Goal: Information Seeking & Learning: Learn about a topic

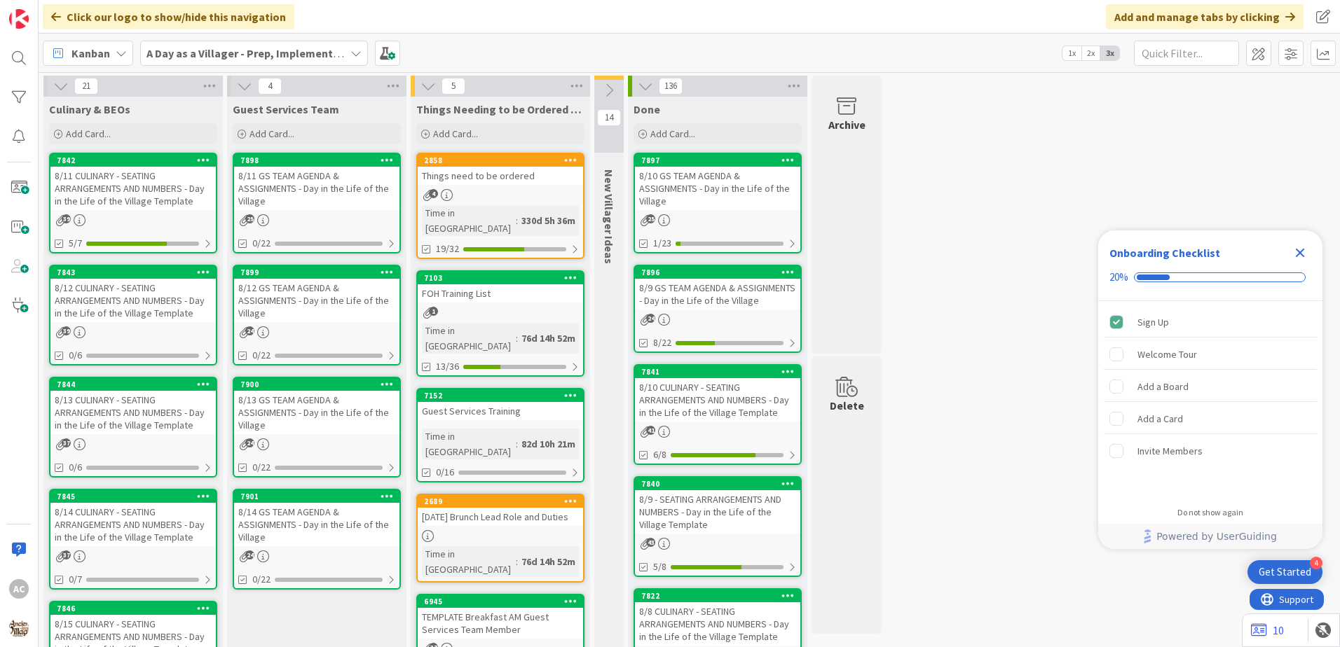
click at [136, 342] on link "7843 8/12 CULINARY - SEATING ARRANGEMENTS AND NUMBERS - Day in the Life of the …" at bounding box center [133, 315] width 168 height 101
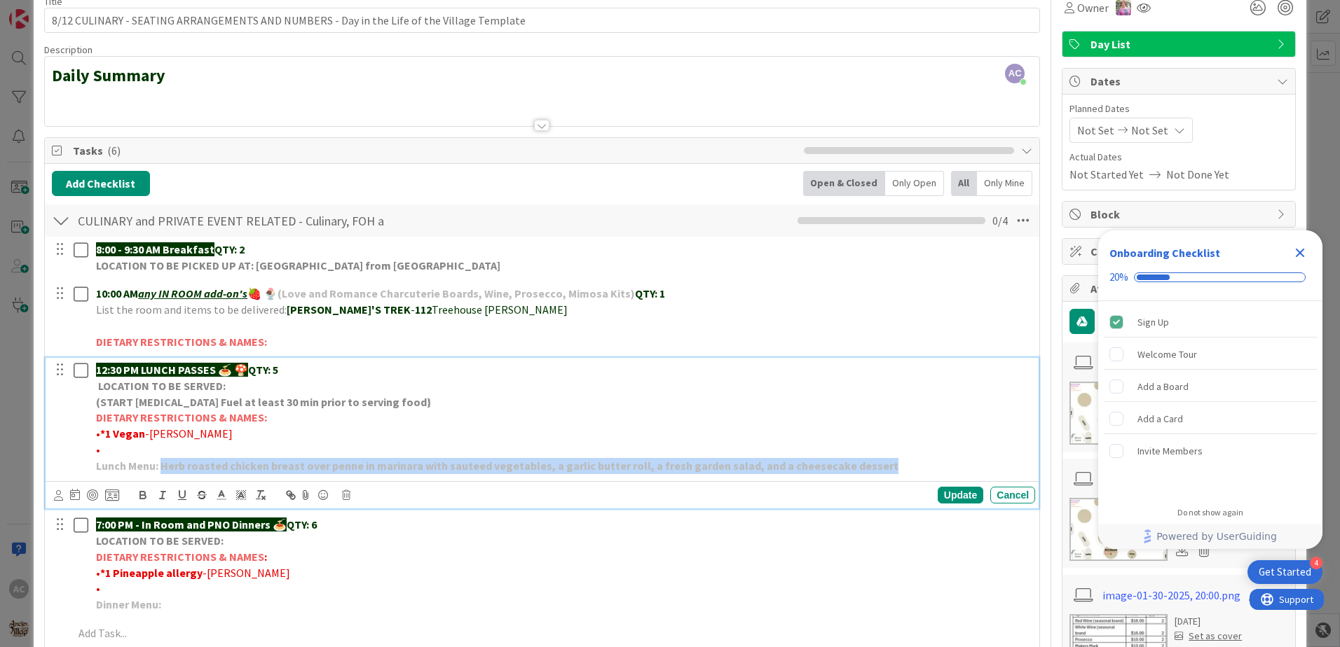
drag, startPoint x: 867, startPoint y: 466, endPoint x: 162, endPoint y: 472, distance: 705.6
click at [162, 472] on p "Lunch Menu: Herb roasted chicken breast over penne in marinara with sauteed veg…" at bounding box center [562, 466] width 933 height 16
copy strong "Herb roasted chicken breast over penne in marinara with sauteed vegetables, a g…"
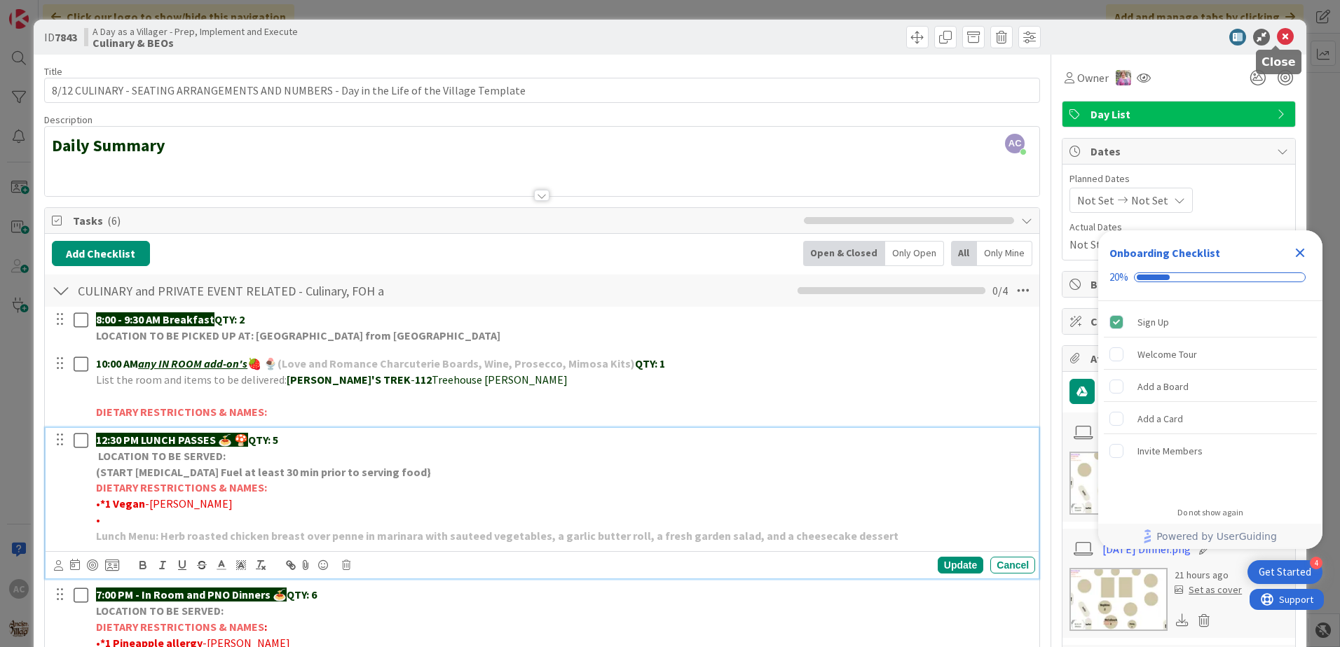
click at [1277, 36] on icon at bounding box center [1285, 37] width 17 height 17
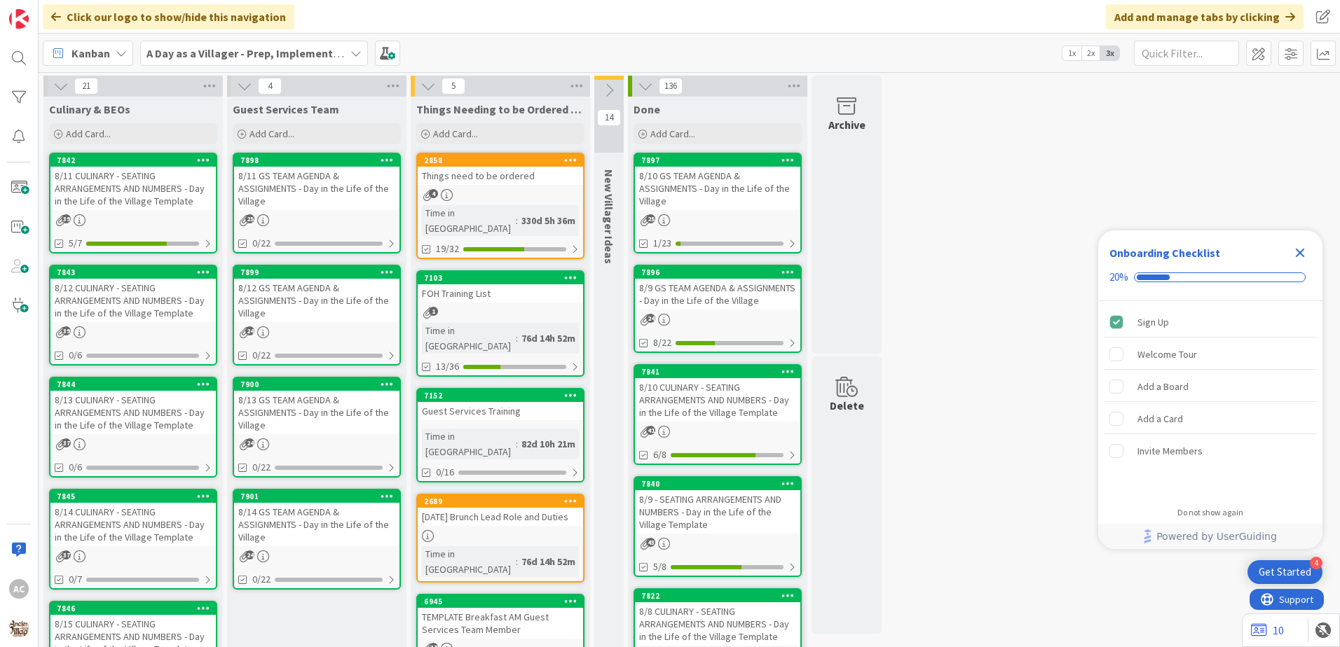
click at [122, 420] on div "8/13 CULINARY - SEATING ARRANGEMENTS AND NUMBERS - Day in the Life of the Villa…" at bounding box center [132, 412] width 165 height 43
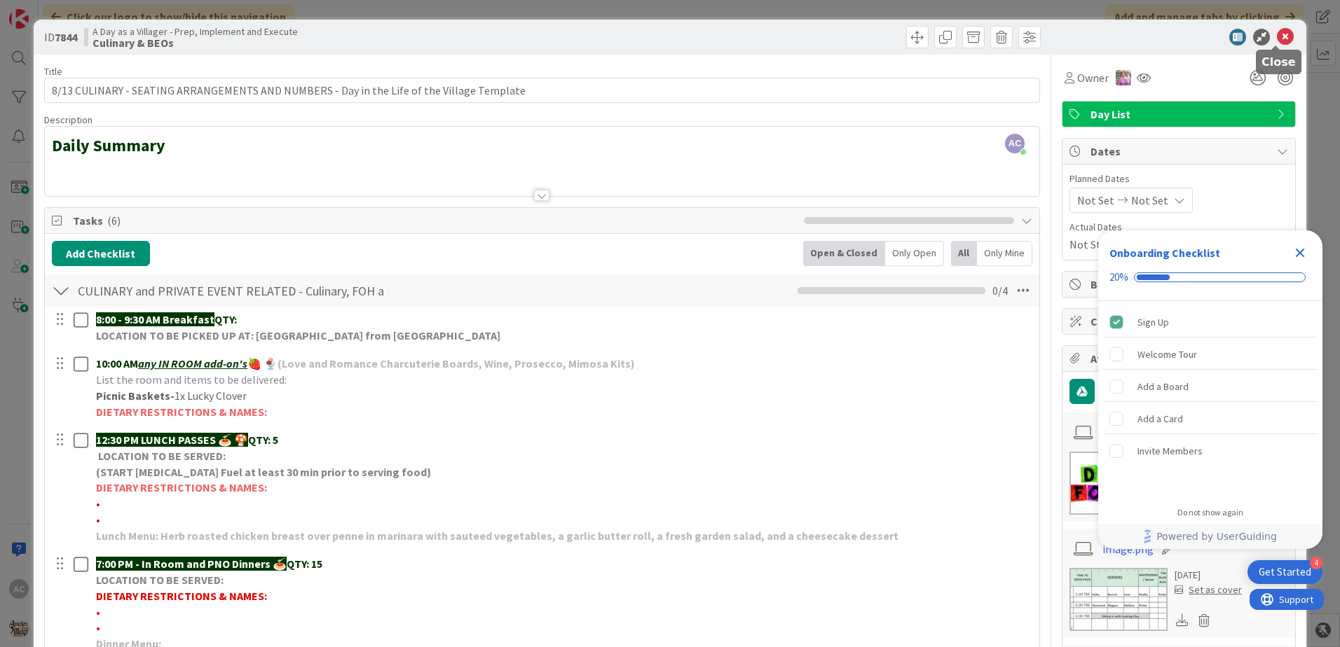
click at [1278, 39] on icon at bounding box center [1285, 37] width 17 height 17
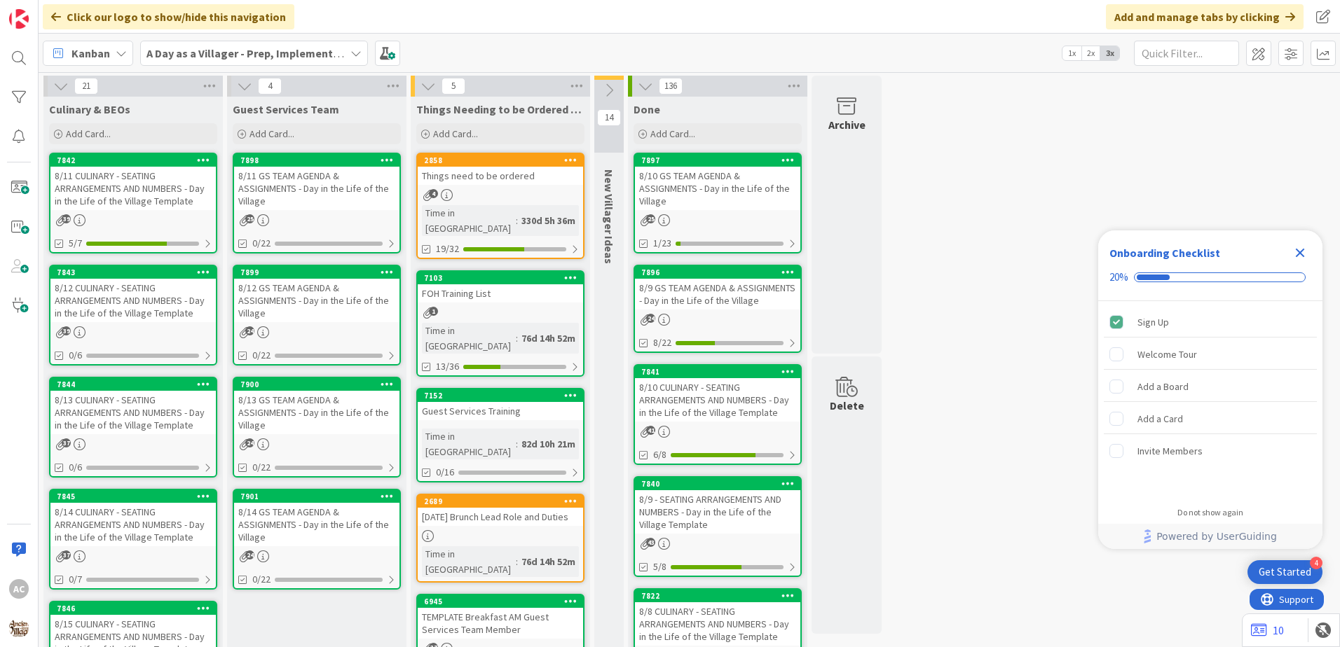
click at [184, 539] on div "8/14 CULINARY - SEATING ARRANGEMENTS AND NUMBERS - Day in the Life of the Villa…" at bounding box center [132, 524] width 165 height 43
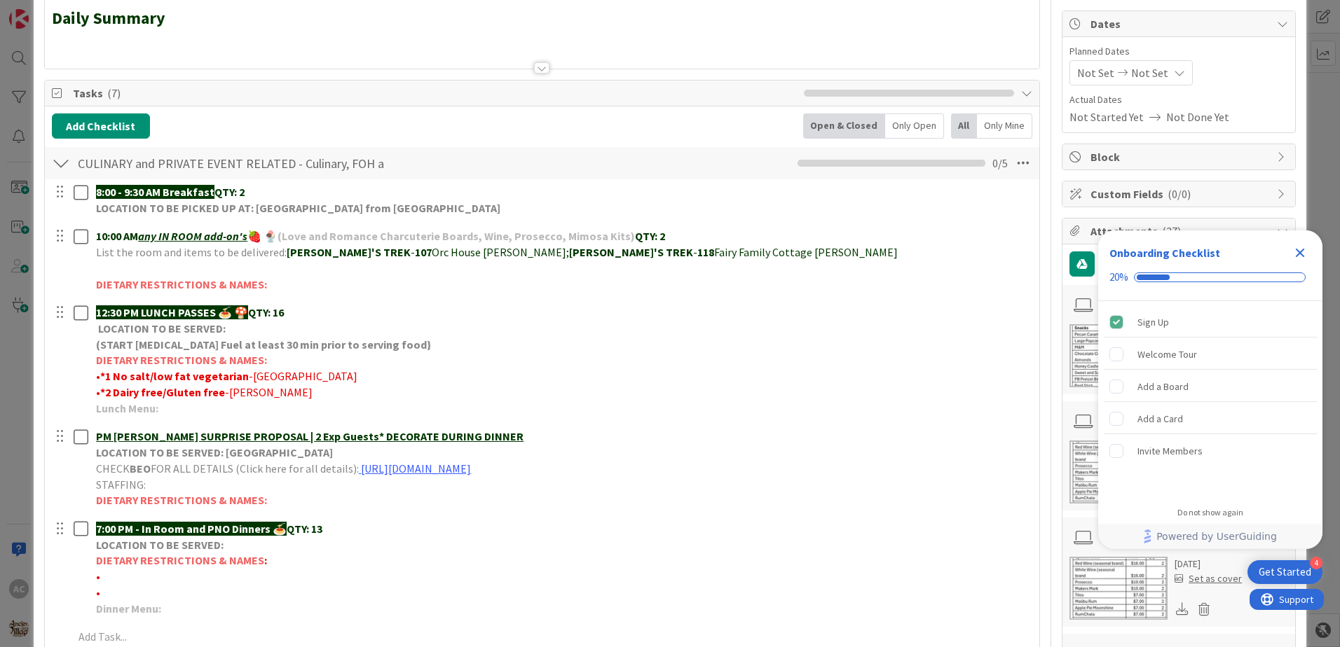
scroll to position [140, 0]
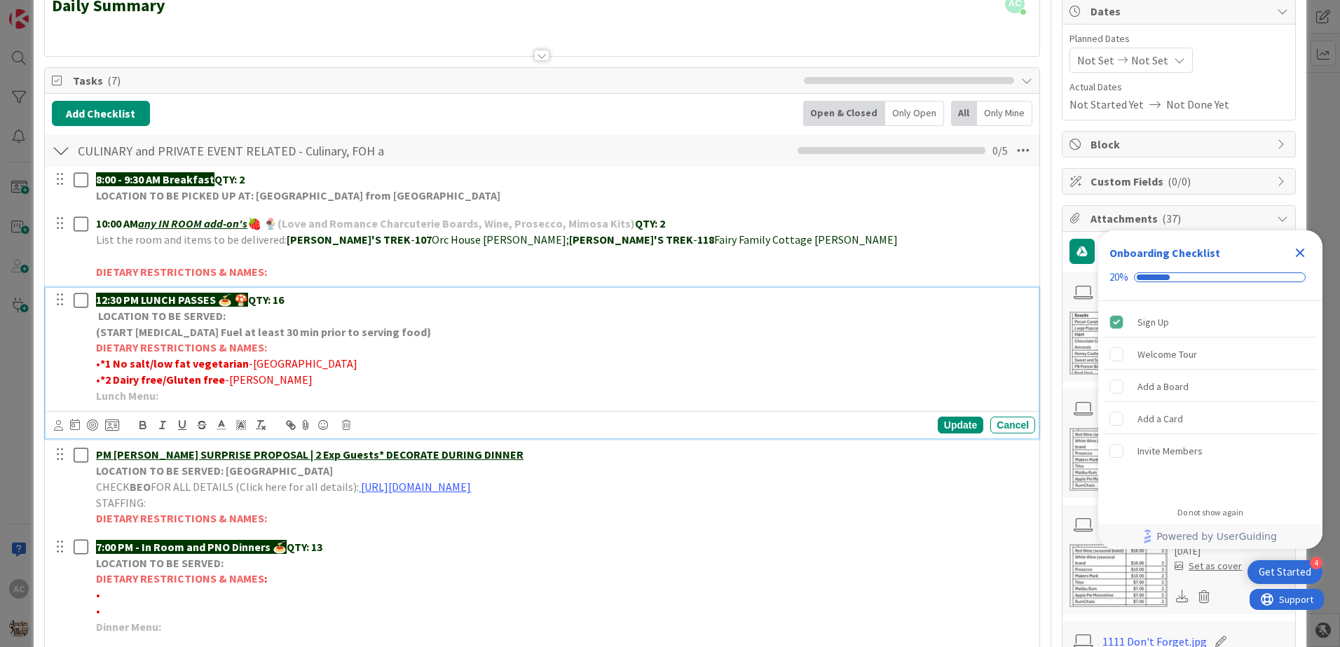
click at [170, 400] on p "Lunch Menu:" at bounding box center [562, 396] width 933 height 16
click at [956, 427] on div "Update" at bounding box center [960, 425] width 46 height 17
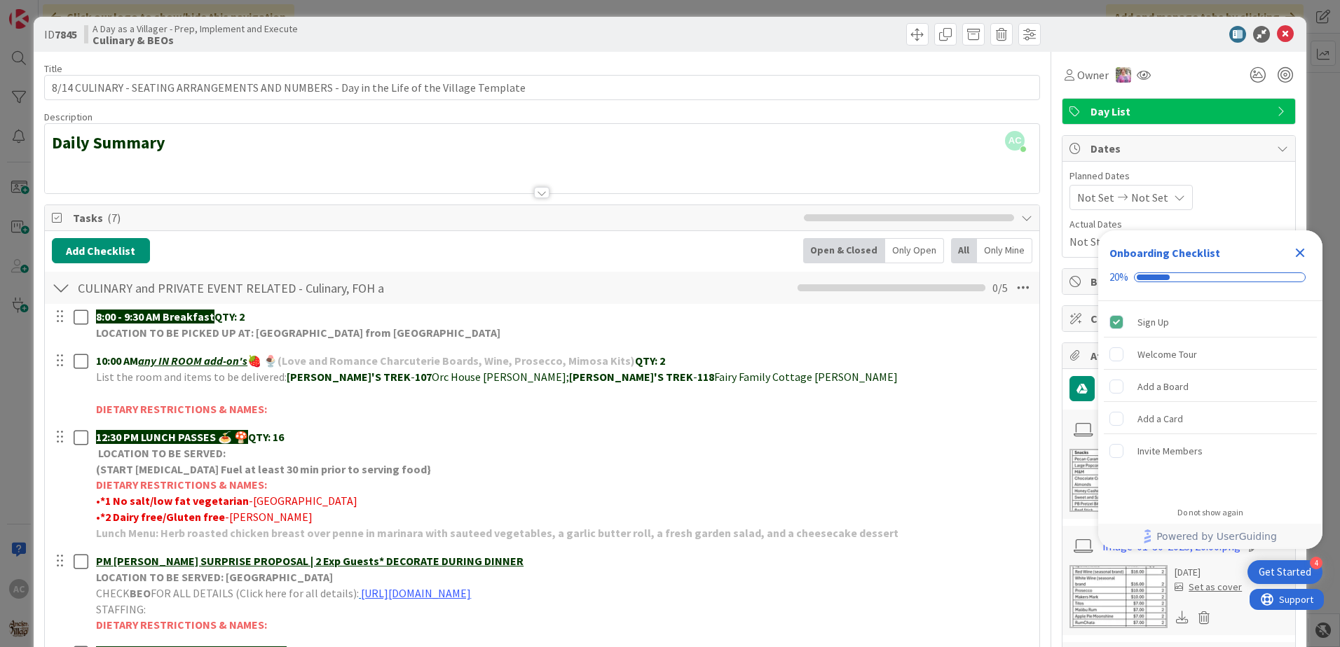
scroll to position [0, 0]
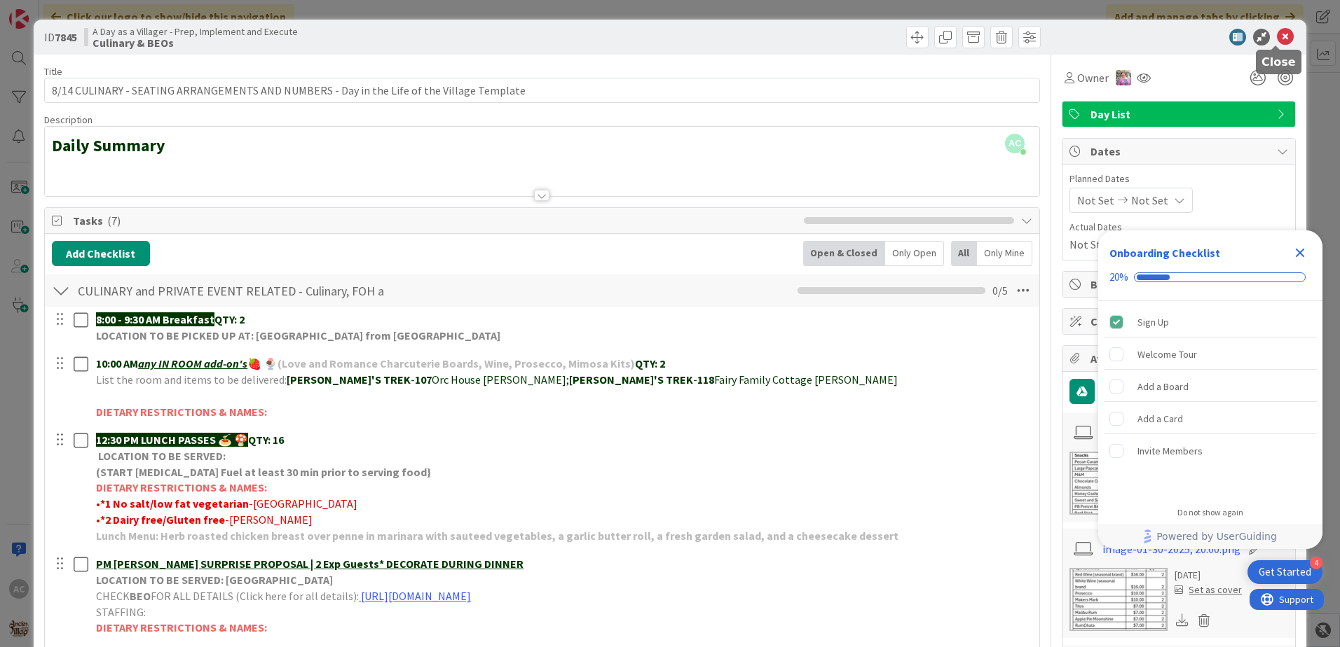
click at [1277, 34] on icon at bounding box center [1285, 37] width 17 height 17
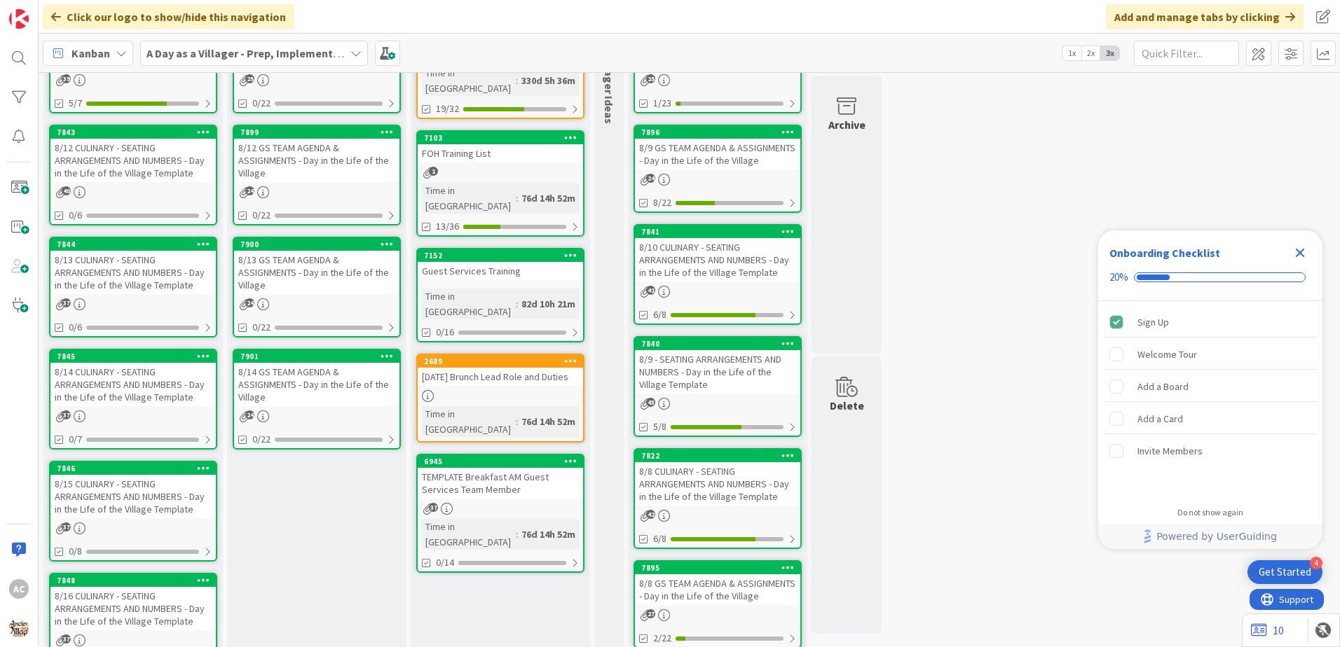
click at [167, 511] on div "8/15 CULINARY - SEATING ARRANGEMENTS AND NUMBERS - Day in the Life of the Villa…" at bounding box center [132, 496] width 165 height 43
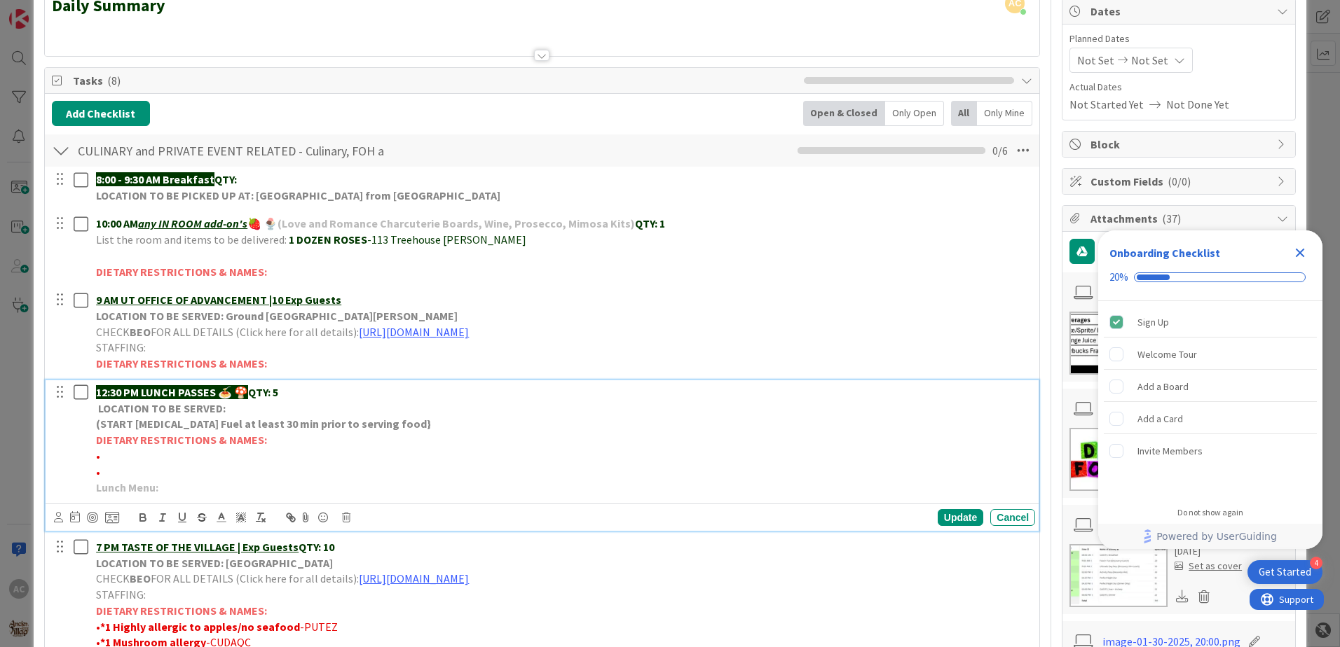
click at [208, 494] on p "Lunch Menu:" at bounding box center [562, 488] width 933 height 16
click at [946, 525] on div "Update" at bounding box center [960, 517] width 46 height 17
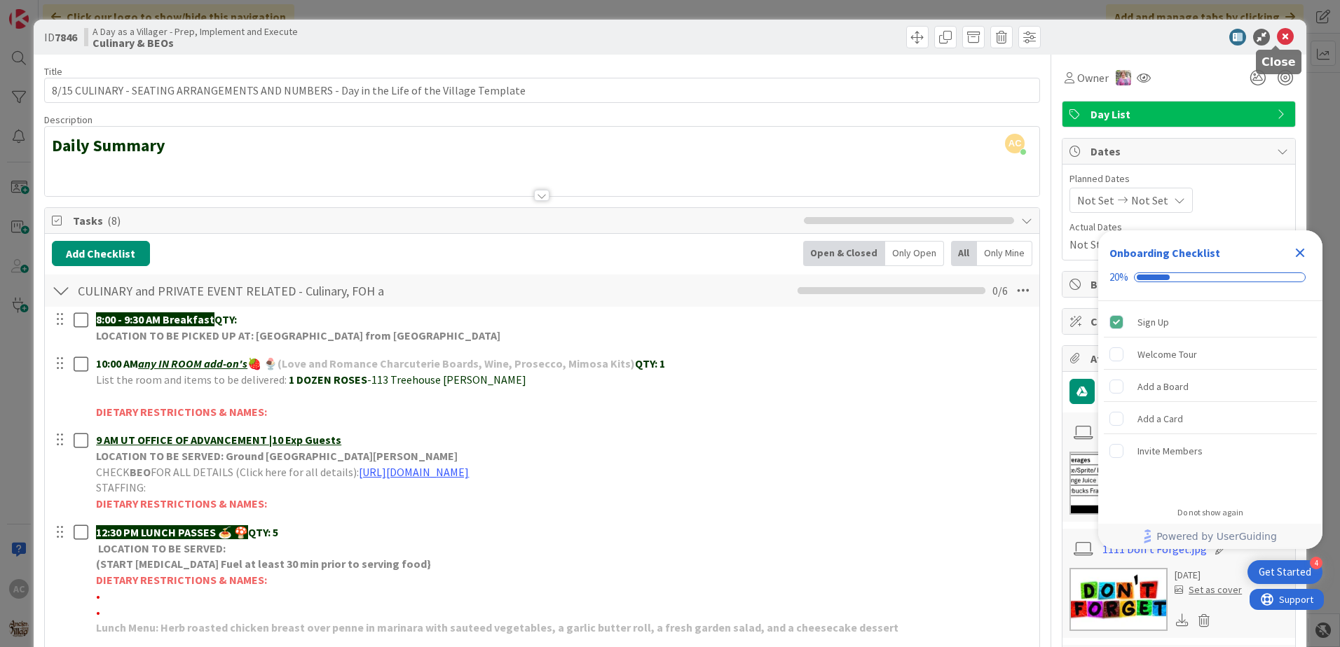
click at [1277, 34] on icon at bounding box center [1285, 37] width 17 height 17
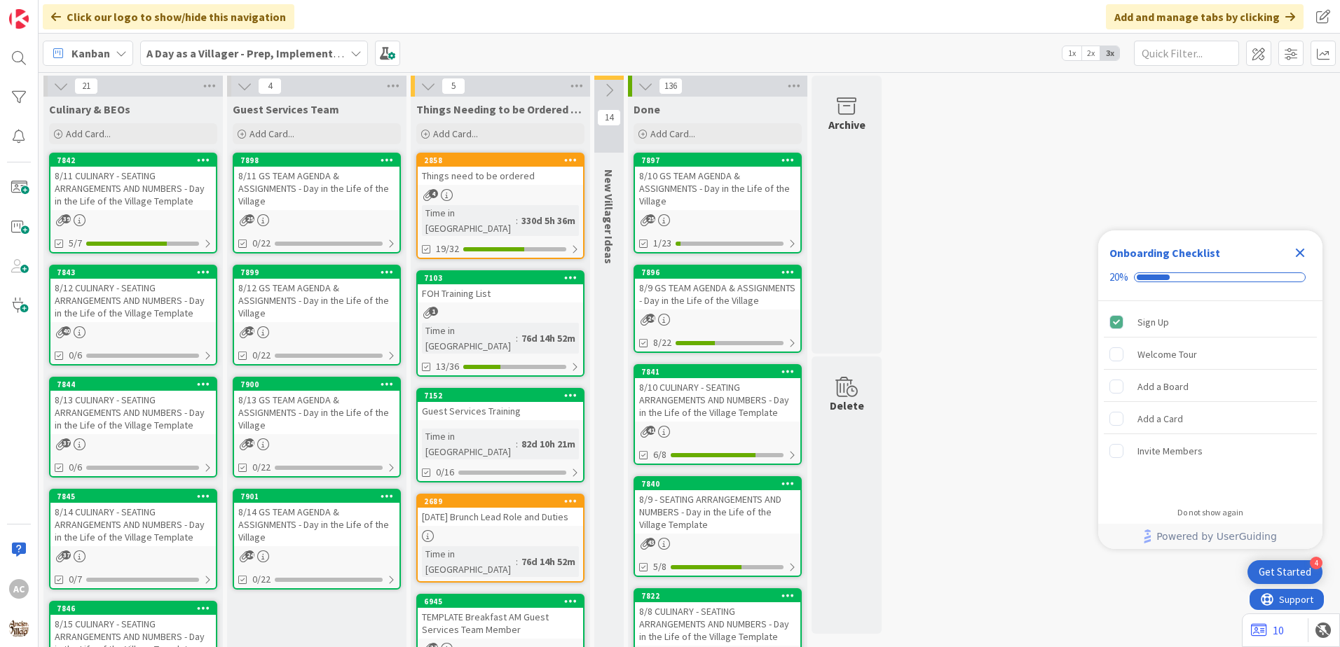
click at [154, 315] on div "8/12 CULINARY - SEATING ARRANGEMENTS AND NUMBERS - Day in the Life of the Villa…" at bounding box center [132, 300] width 165 height 43
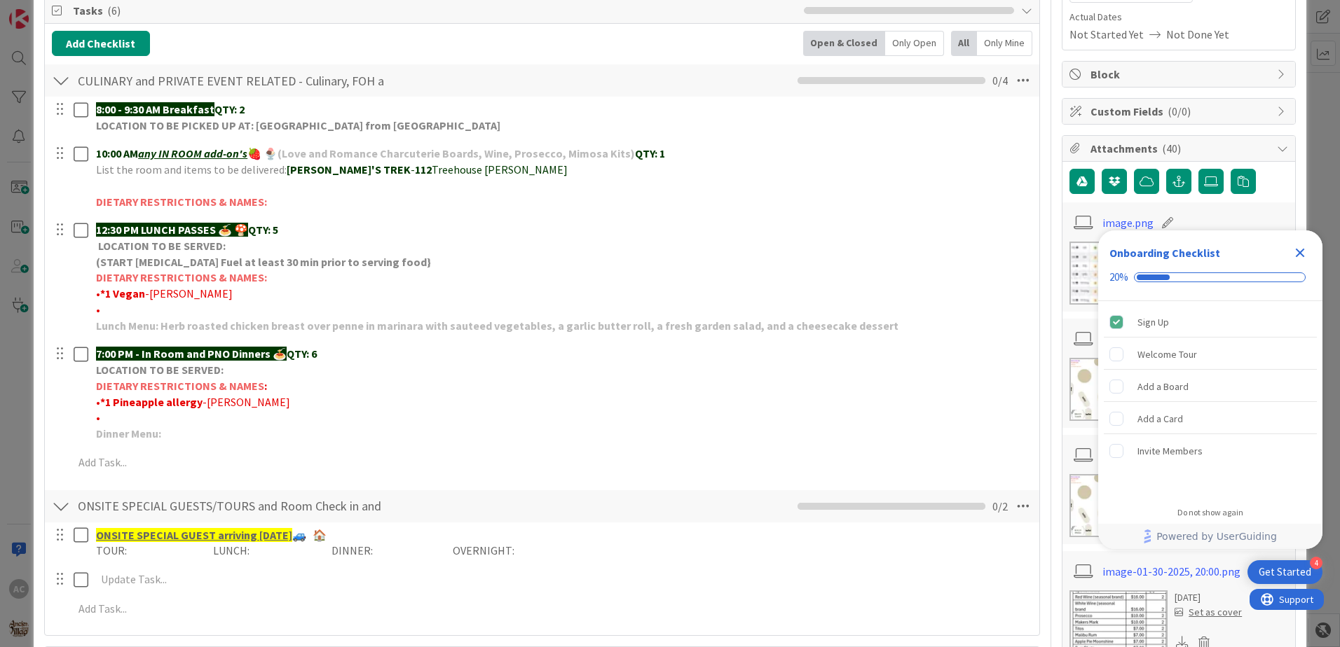
scroll to position [140, 0]
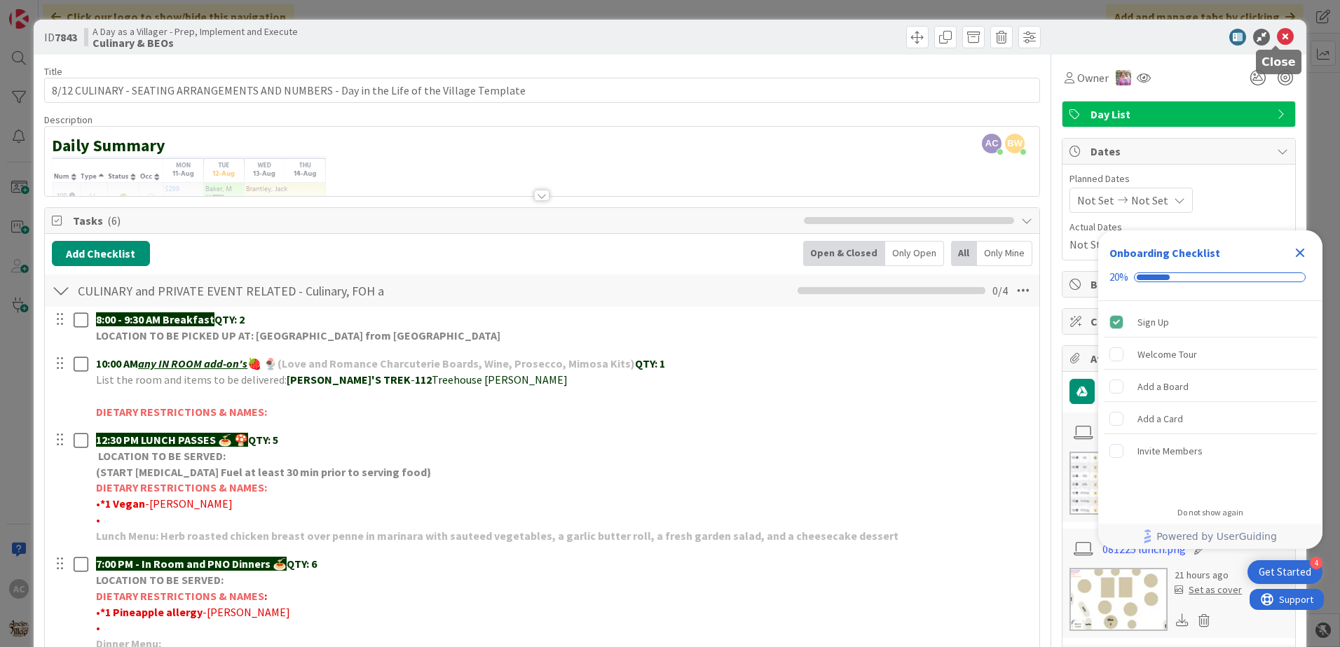
click at [1277, 36] on icon at bounding box center [1285, 37] width 17 height 17
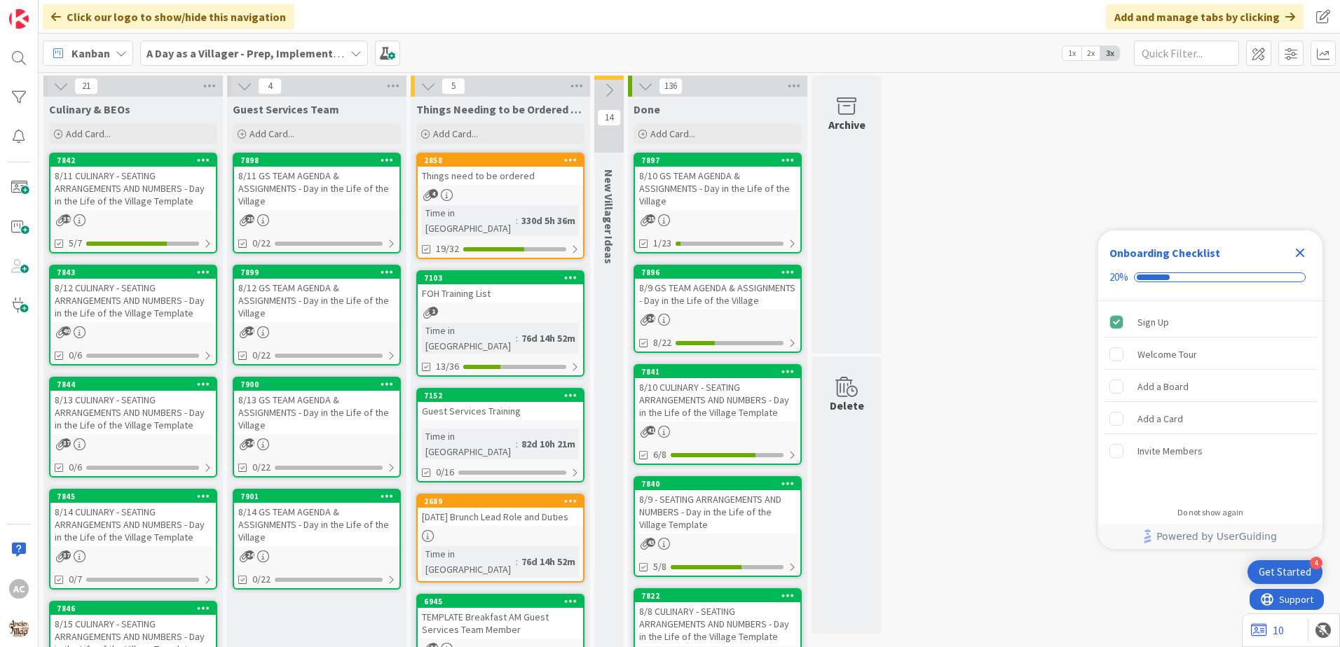
click at [179, 425] on div "8/13 CULINARY - SEATING ARRANGEMENTS AND NUMBERS - Day in the Life of the Villa…" at bounding box center [132, 412] width 165 height 43
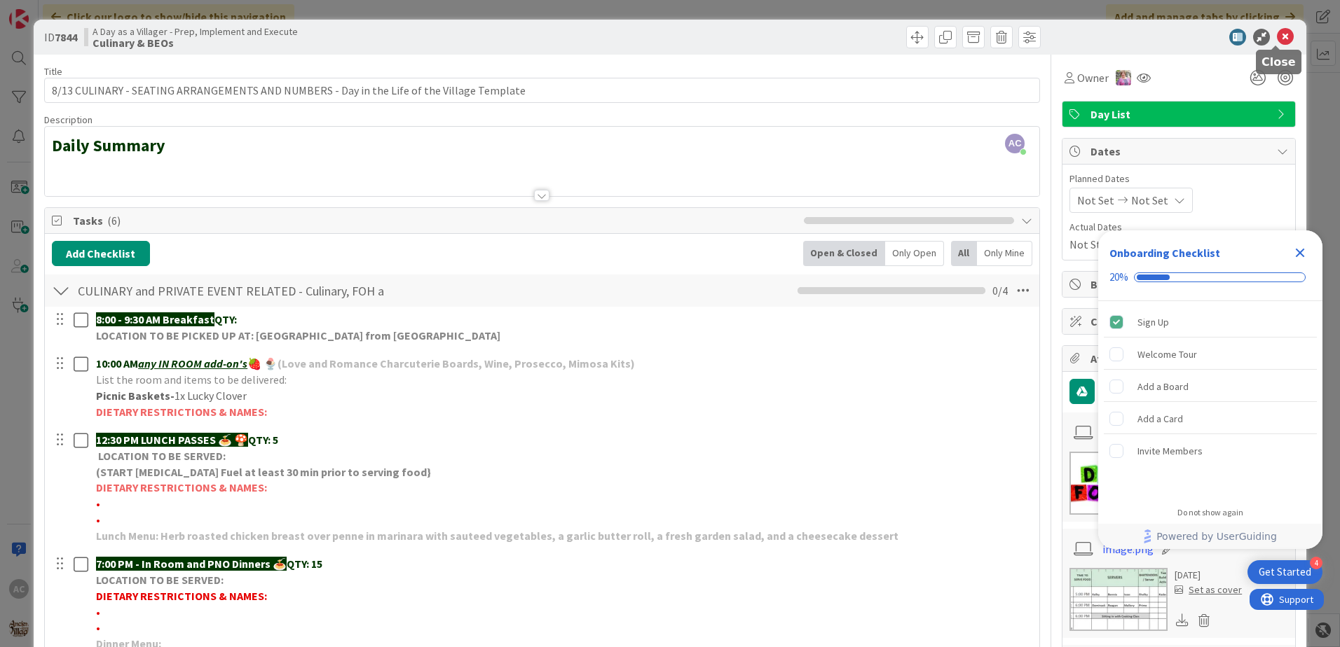
click at [1282, 33] on icon at bounding box center [1285, 37] width 17 height 17
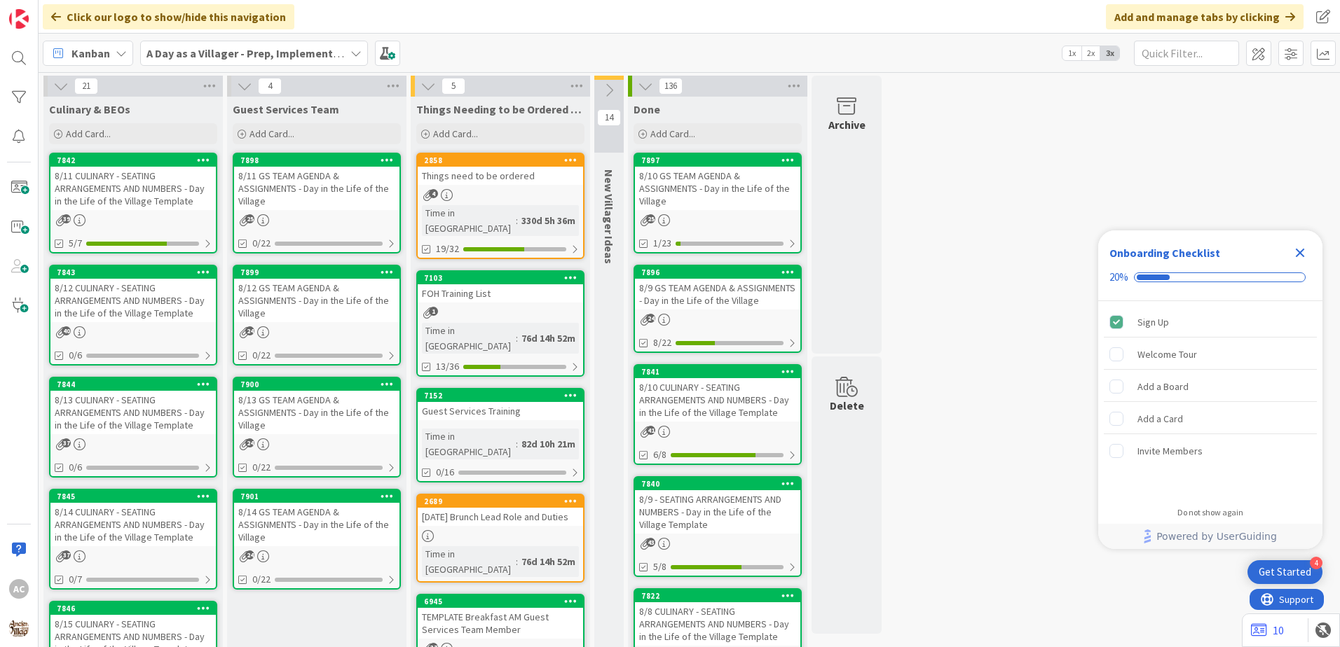
click at [183, 532] on div "8/14 CULINARY - SEATING ARRANGEMENTS AND NUMBERS - Day in the Life of the Villa…" at bounding box center [132, 524] width 165 height 43
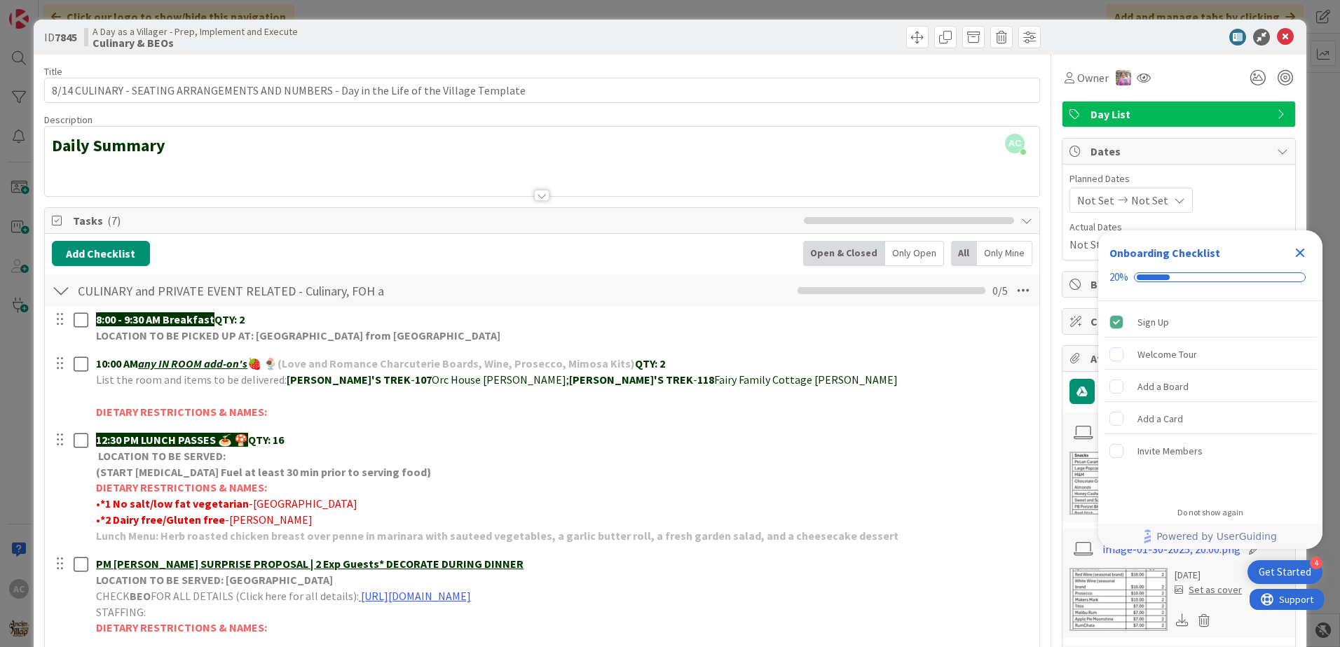
scroll to position [70, 0]
click at [1277, 36] on icon at bounding box center [1285, 37] width 17 height 17
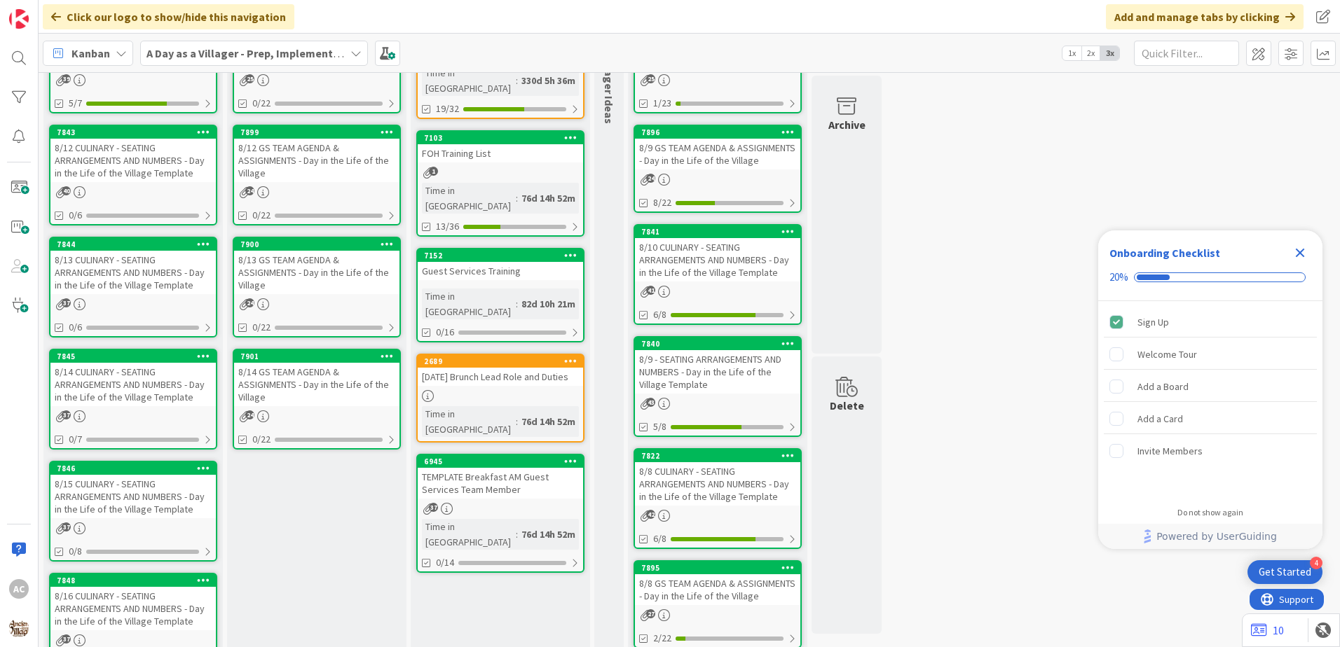
click at [188, 502] on div "8/15 CULINARY - SEATING ARRANGEMENTS AND NUMBERS - Day in the Life of the Villa…" at bounding box center [132, 496] width 165 height 43
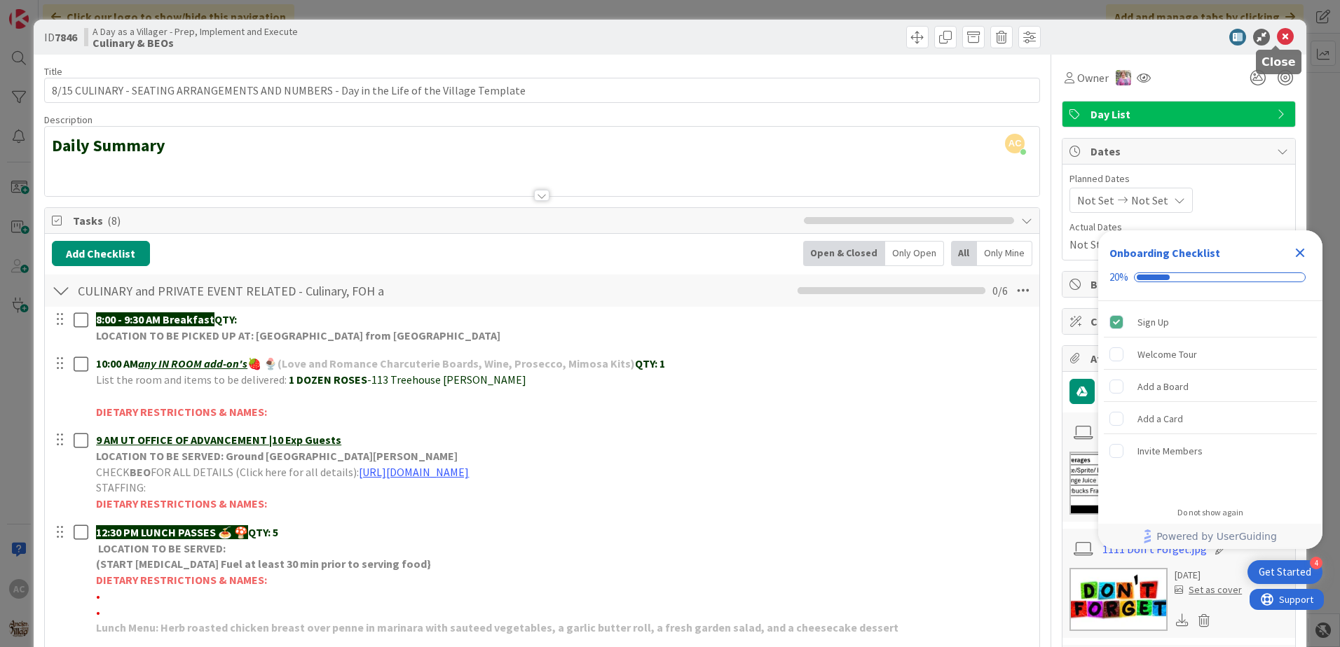
click at [1277, 40] on icon at bounding box center [1285, 37] width 17 height 17
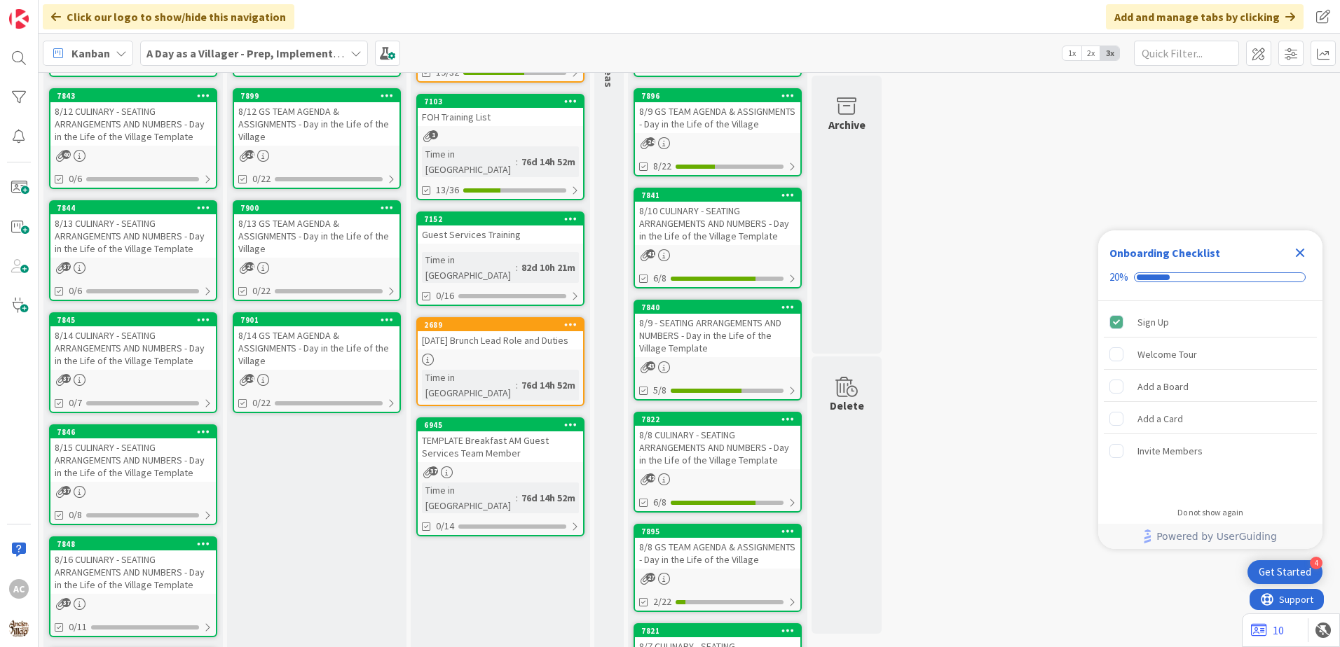
click at [139, 560] on div "8/16 CULINARY - SEATING ARRANGEMENTS AND NUMBERS - Day in the Life of the Villa…" at bounding box center [132, 572] width 165 height 43
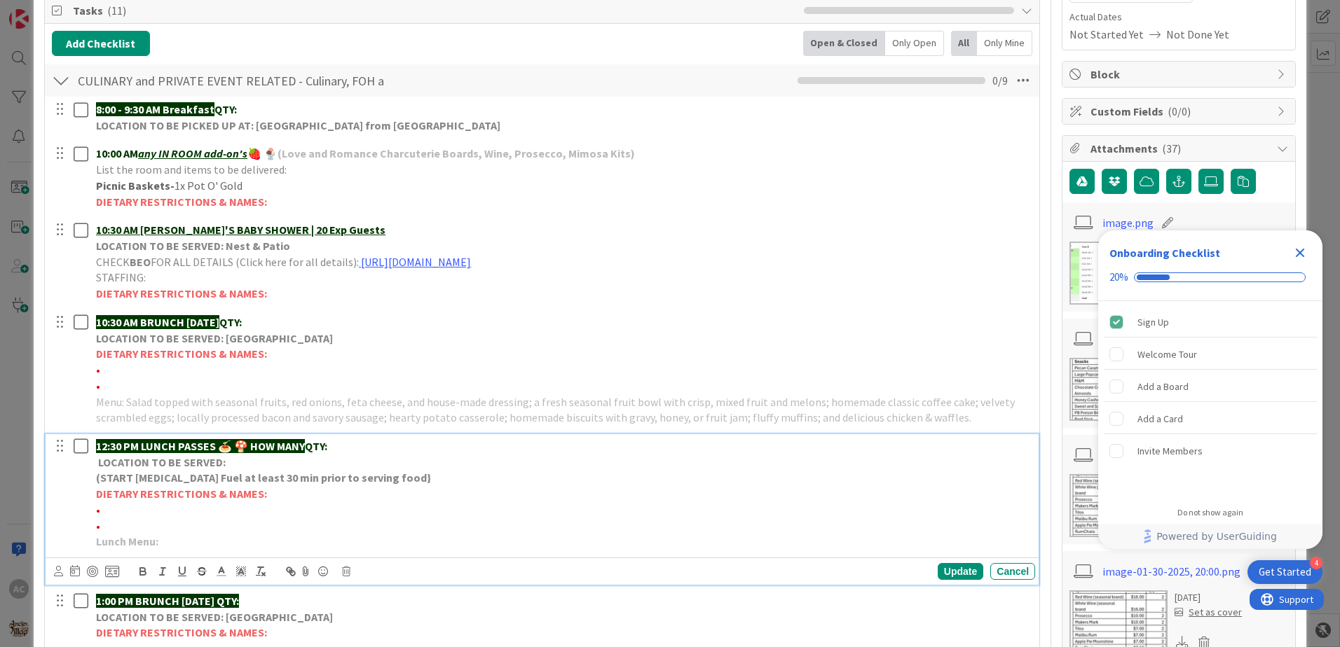
click at [224, 543] on p "Lunch Menu:" at bounding box center [562, 542] width 933 height 16
click at [962, 569] on div "Update" at bounding box center [960, 571] width 46 height 17
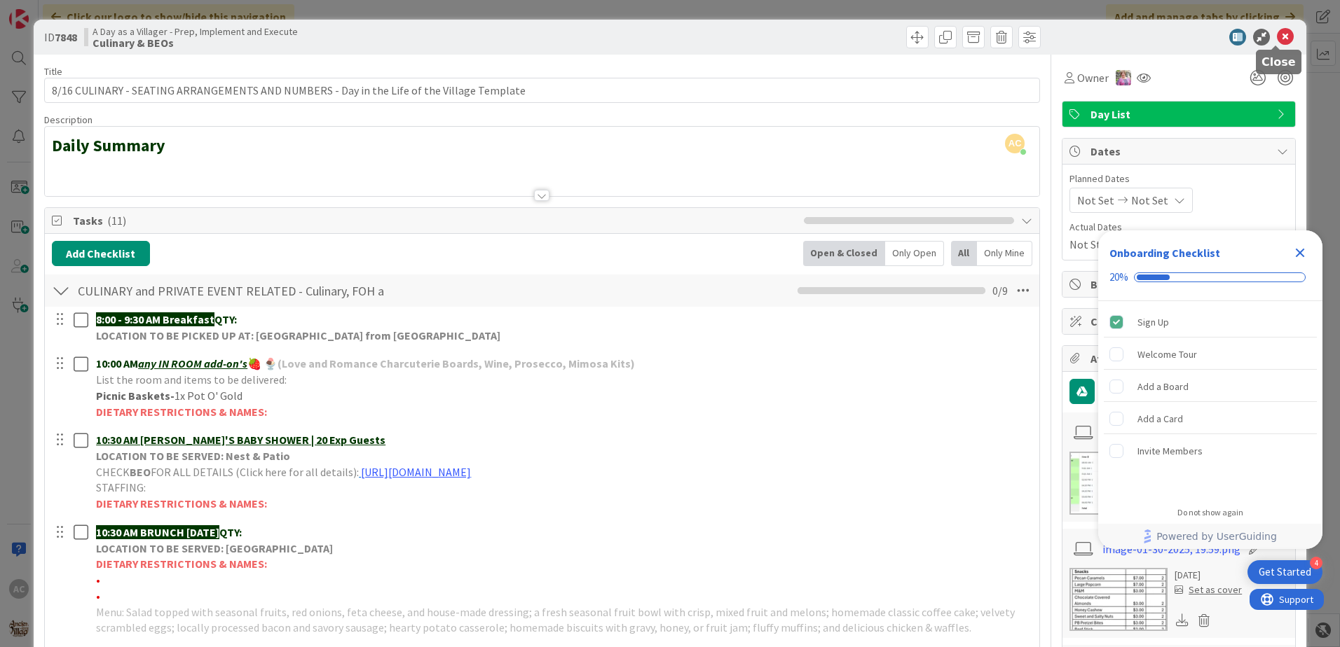
click at [1277, 29] on icon at bounding box center [1285, 37] width 17 height 17
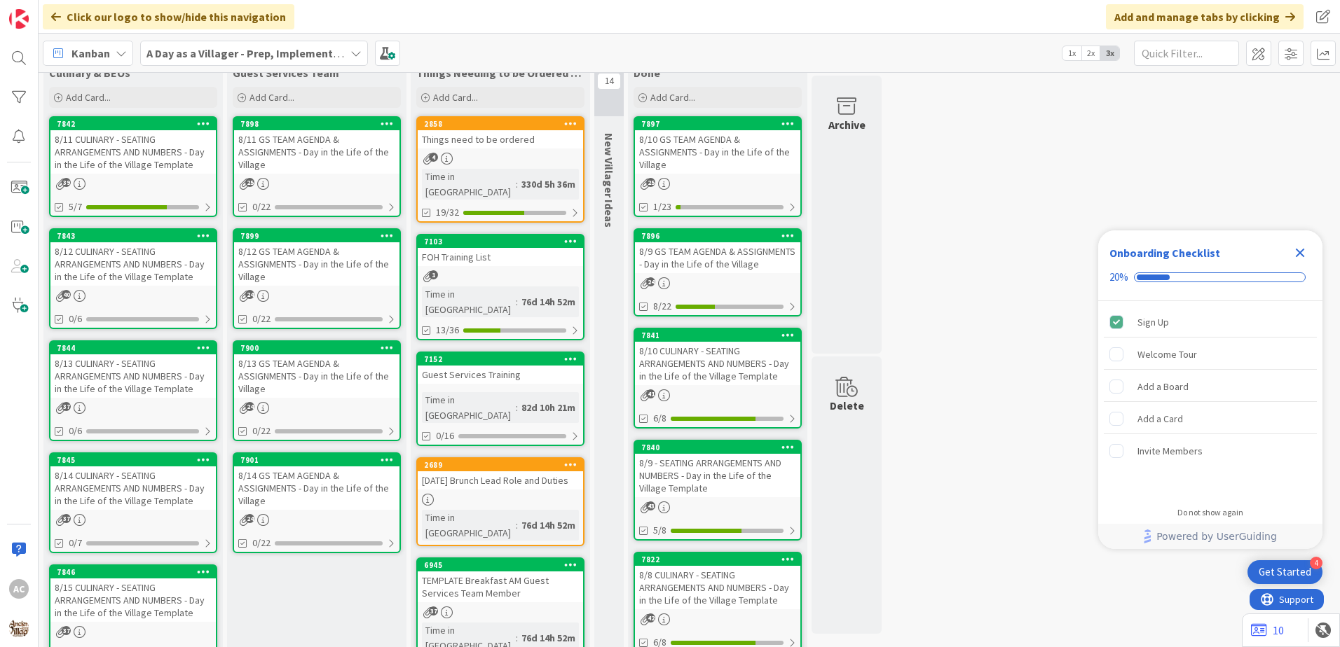
click at [142, 610] on div "8/15 CULINARY - SEATING ARRANGEMENTS AND NUMBERS - Day in the Life of the Villa…" at bounding box center [132, 600] width 165 height 43
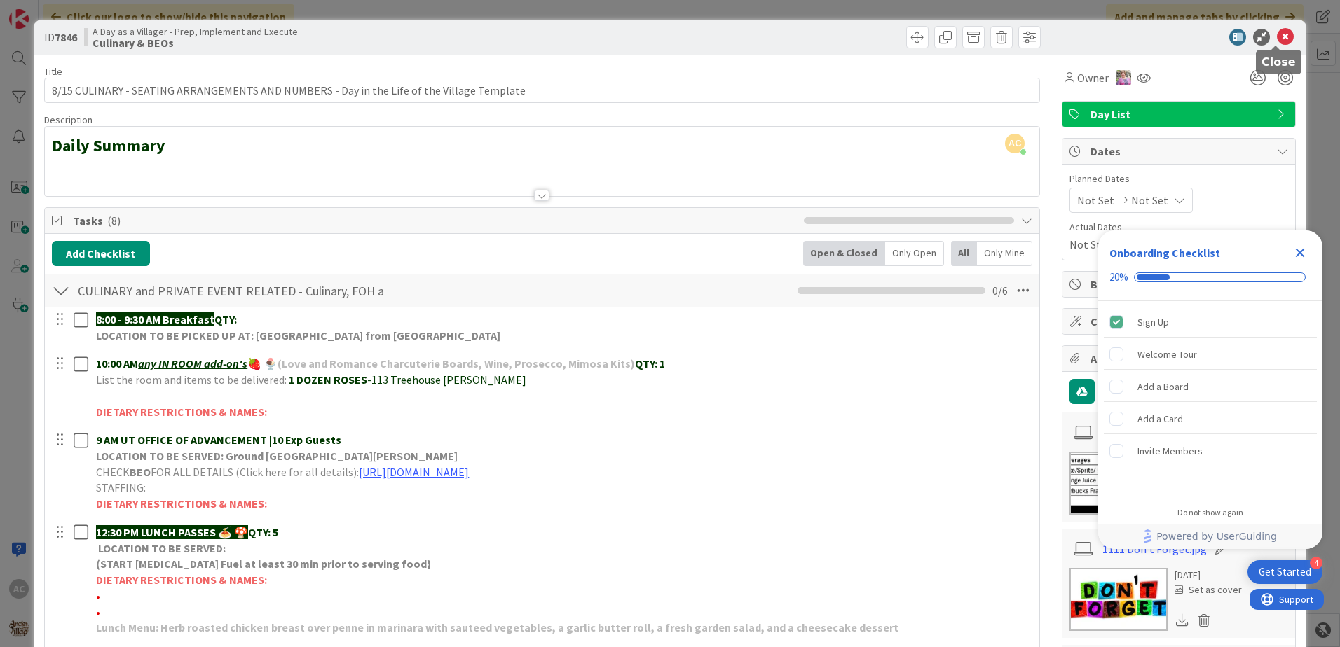
click at [1277, 32] on icon at bounding box center [1285, 37] width 17 height 17
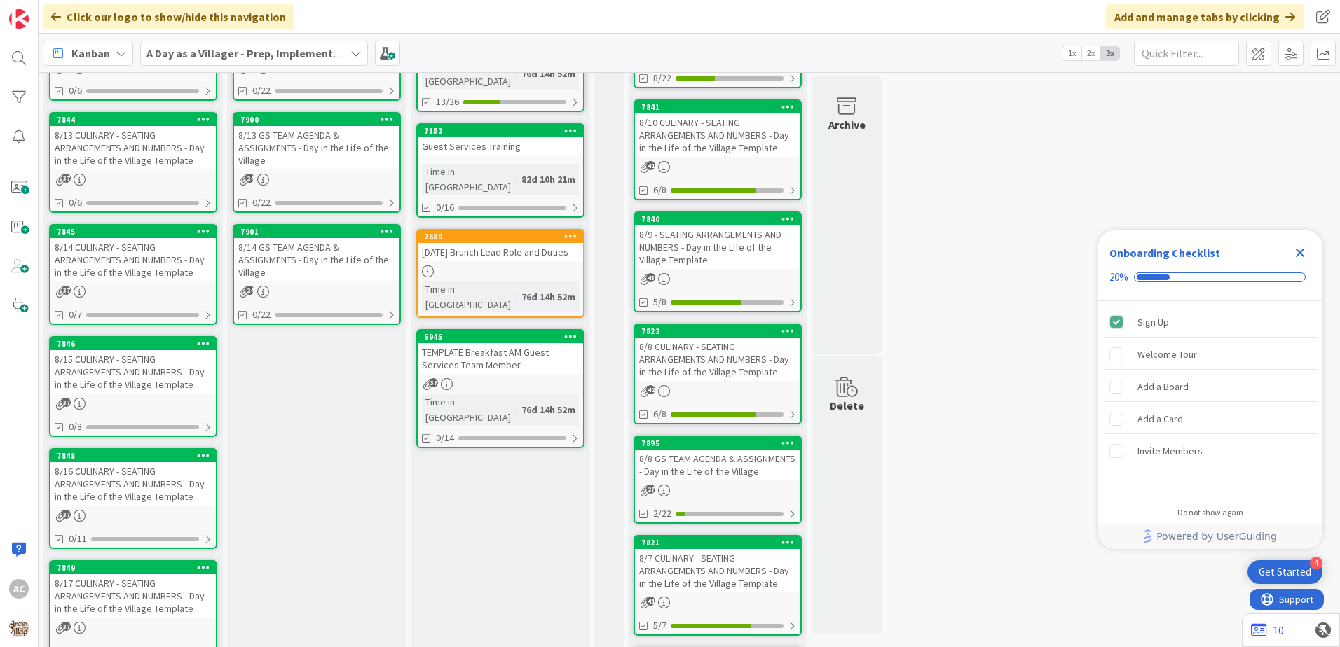
click at [167, 483] on div "8/16 CULINARY - SEATING ARRANGEMENTS AND NUMBERS - Day in the Life of the Villa…" at bounding box center [132, 483] width 165 height 43
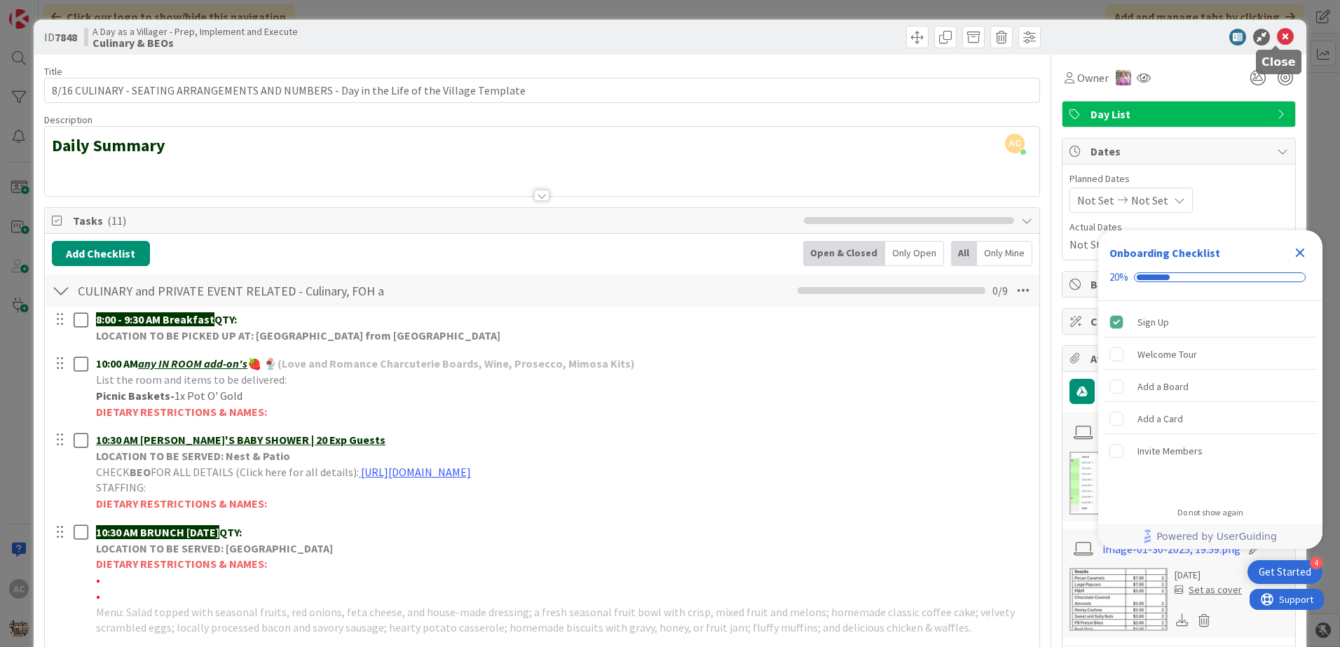
click at [1279, 40] on icon at bounding box center [1285, 37] width 17 height 17
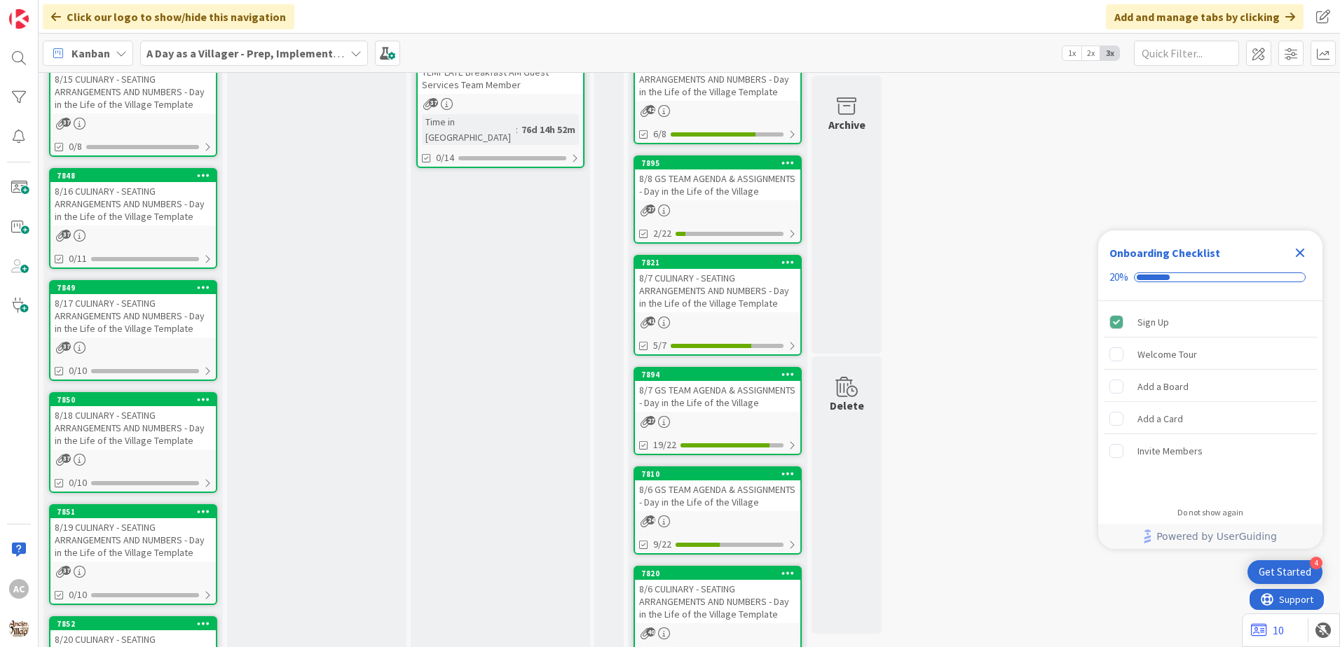
click at [195, 434] on div "8/18 CULINARY - SEATING ARRANGEMENTS AND NUMBERS - Day in the Life of the Villa…" at bounding box center [132, 427] width 165 height 43
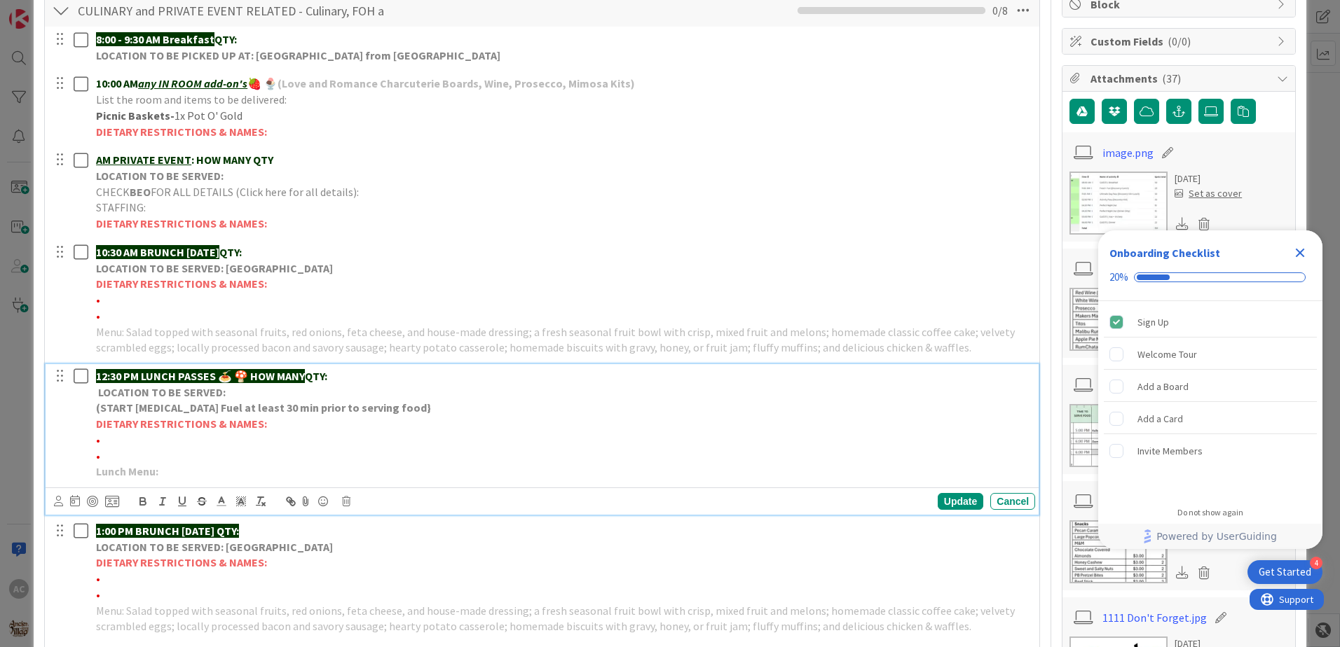
click at [231, 476] on p "Lunch Menu:" at bounding box center [562, 472] width 933 height 16
click at [939, 493] on div "Update" at bounding box center [960, 501] width 46 height 17
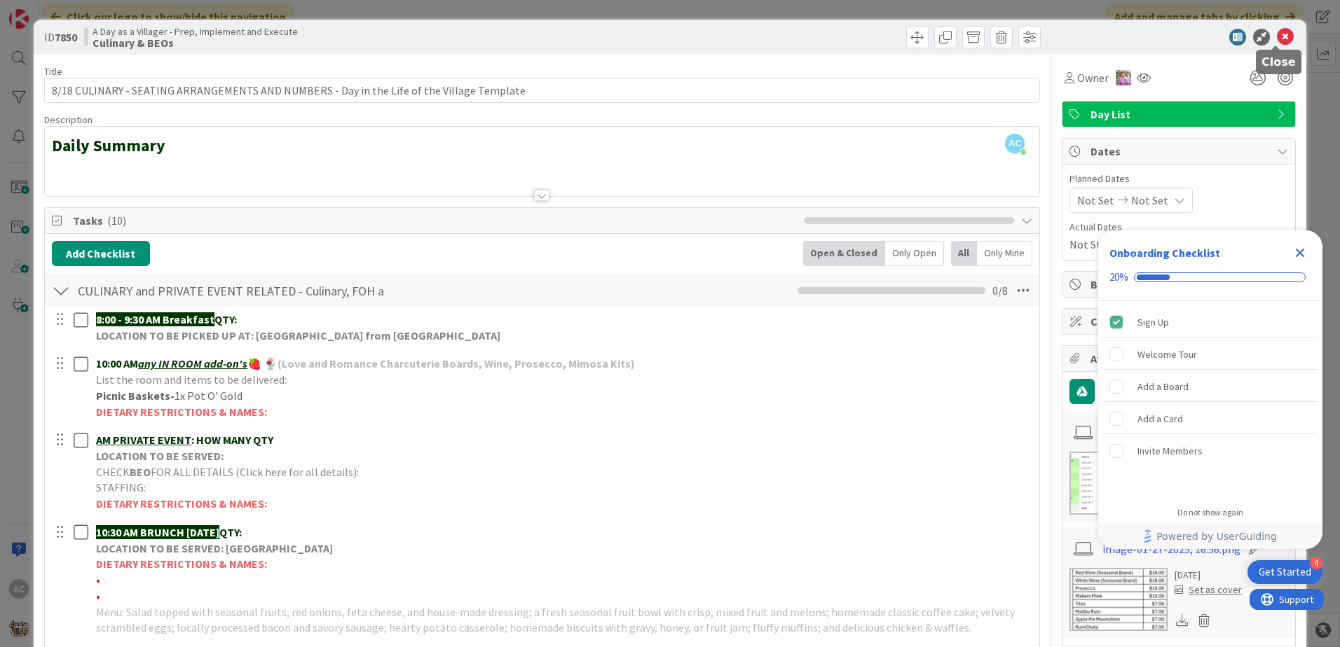
click at [1282, 31] on icon at bounding box center [1285, 37] width 17 height 17
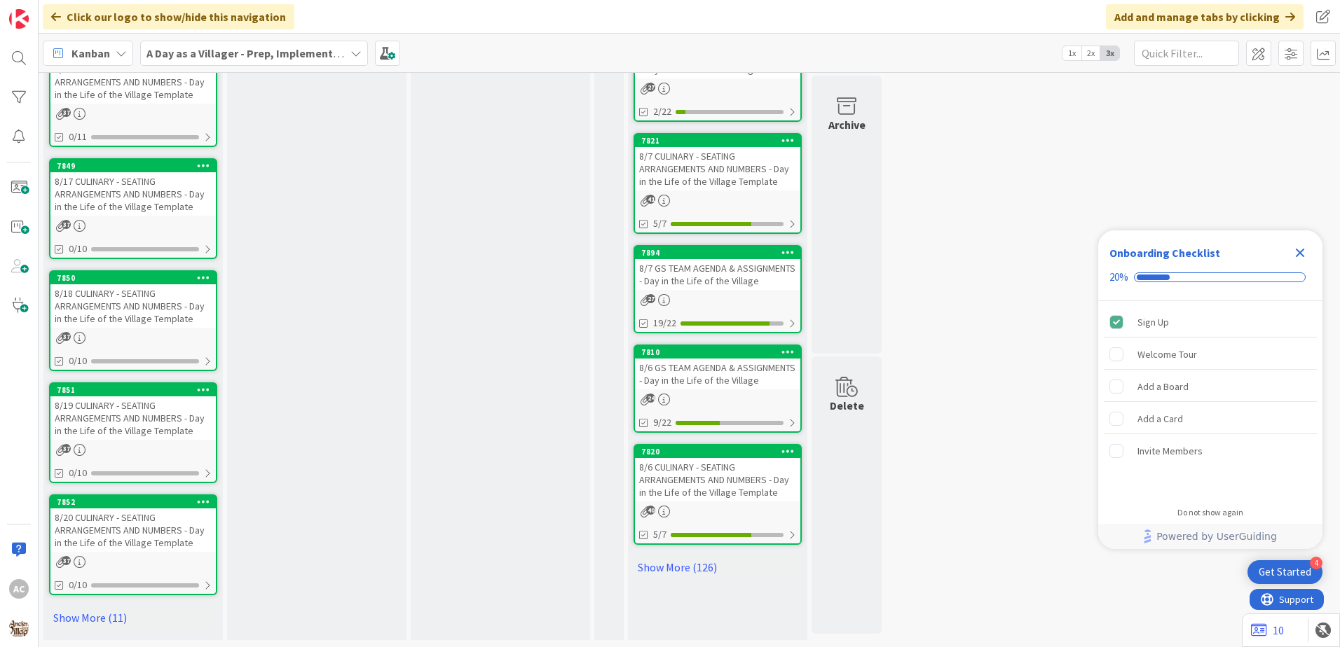
click at [179, 418] on div "8/19 CULINARY - SEATING ARRANGEMENTS AND NUMBERS - Day in the Life of the Villa…" at bounding box center [132, 418] width 165 height 43
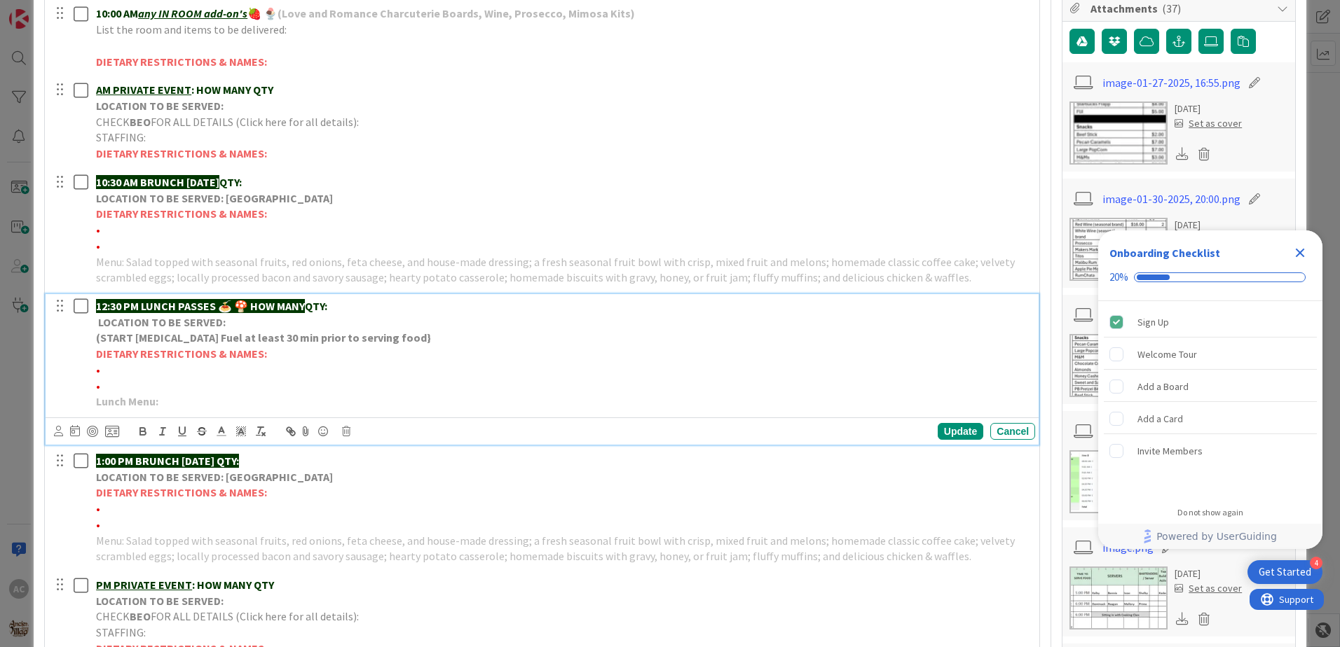
click at [198, 406] on p "Lunch Menu:" at bounding box center [562, 402] width 933 height 16
click at [937, 432] on div "Update" at bounding box center [960, 431] width 46 height 17
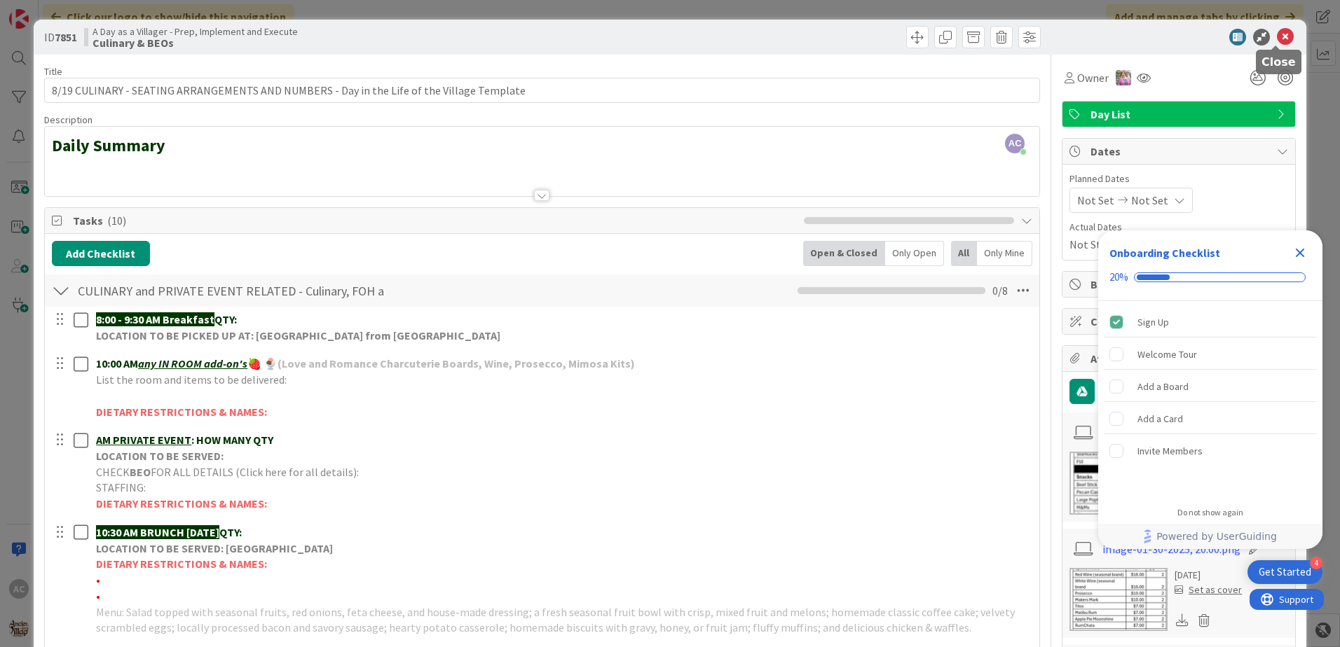
click at [1277, 43] on icon at bounding box center [1285, 37] width 17 height 17
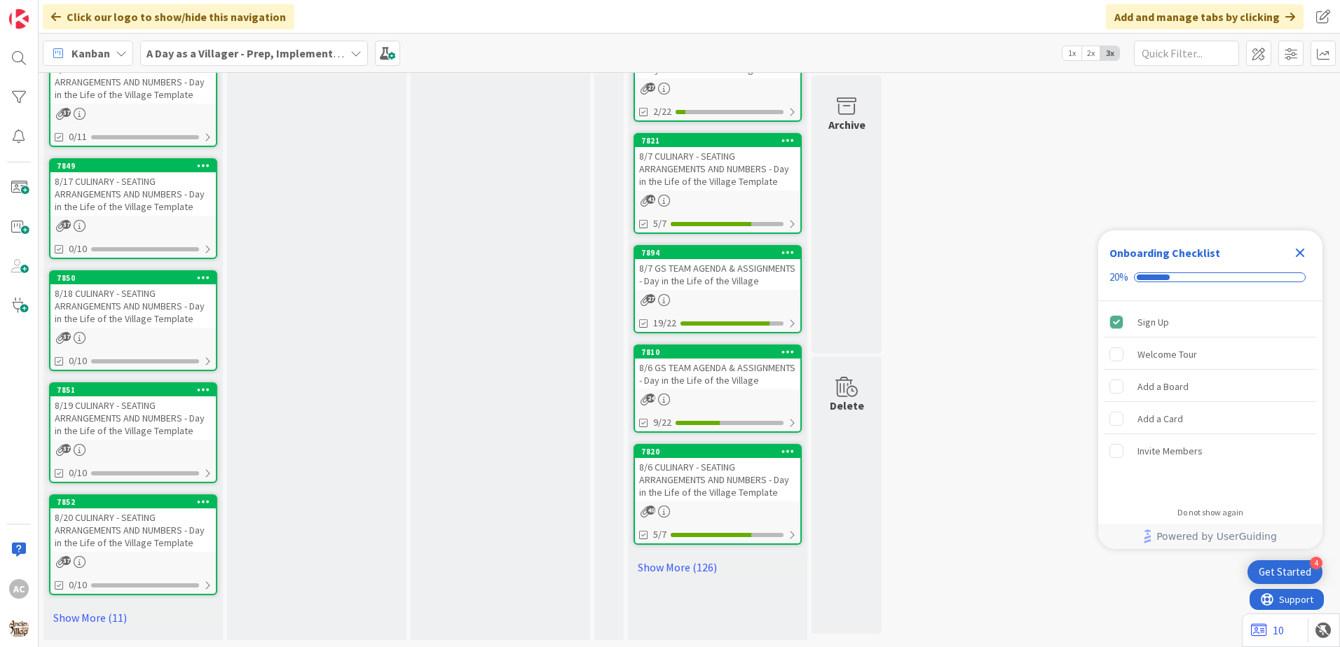
click at [146, 536] on div "8/20 CULINARY - SEATING ARRANGEMENTS AND NUMBERS - Day in the Life of the Villa…" at bounding box center [132, 530] width 165 height 43
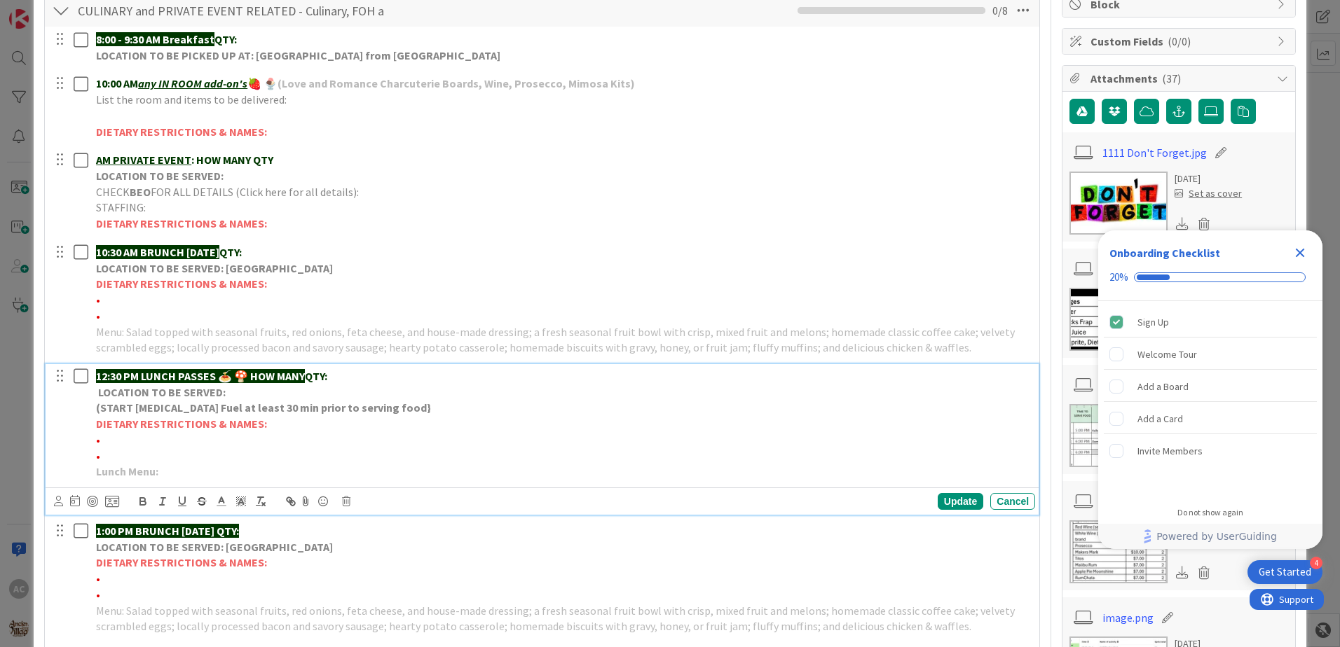
click at [214, 473] on p "Lunch Menu:" at bounding box center [562, 472] width 933 height 16
click at [944, 492] on div "Update Cancel" at bounding box center [544, 502] width 981 height 20
click at [950, 497] on div "Update" at bounding box center [960, 501] width 46 height 17
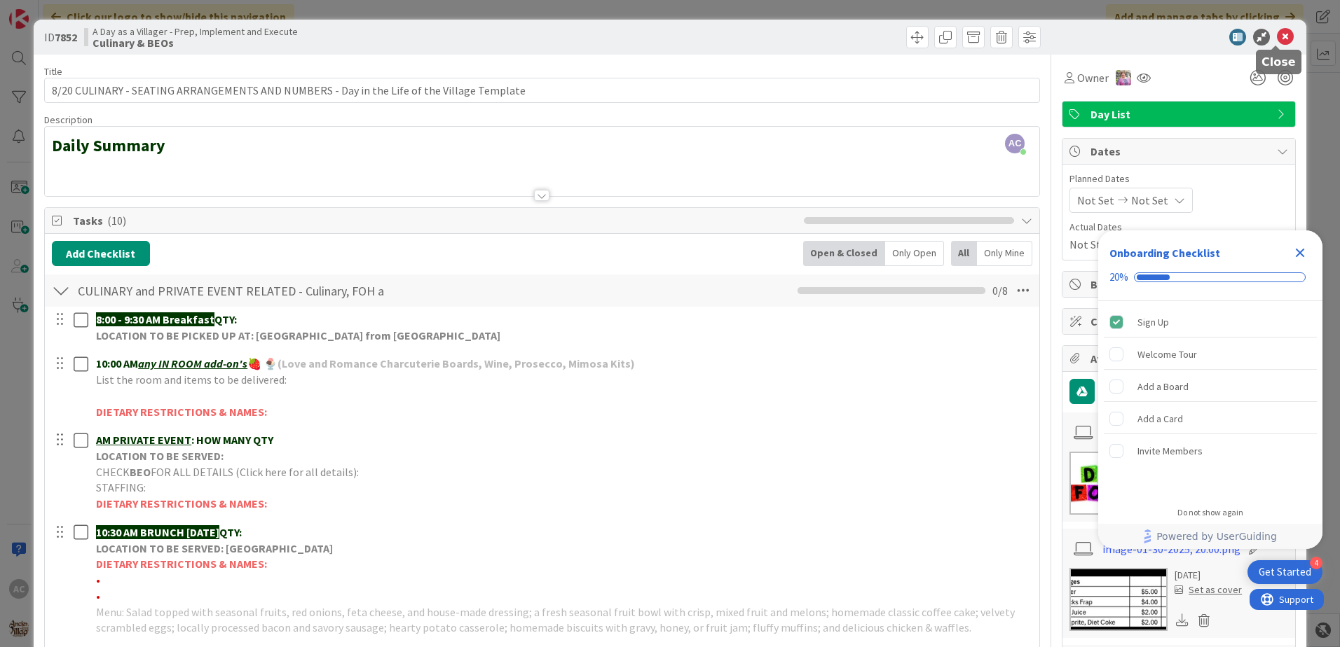
click at [1281, 43] on icon at bounding box center [1285, 37] width 17 height 17
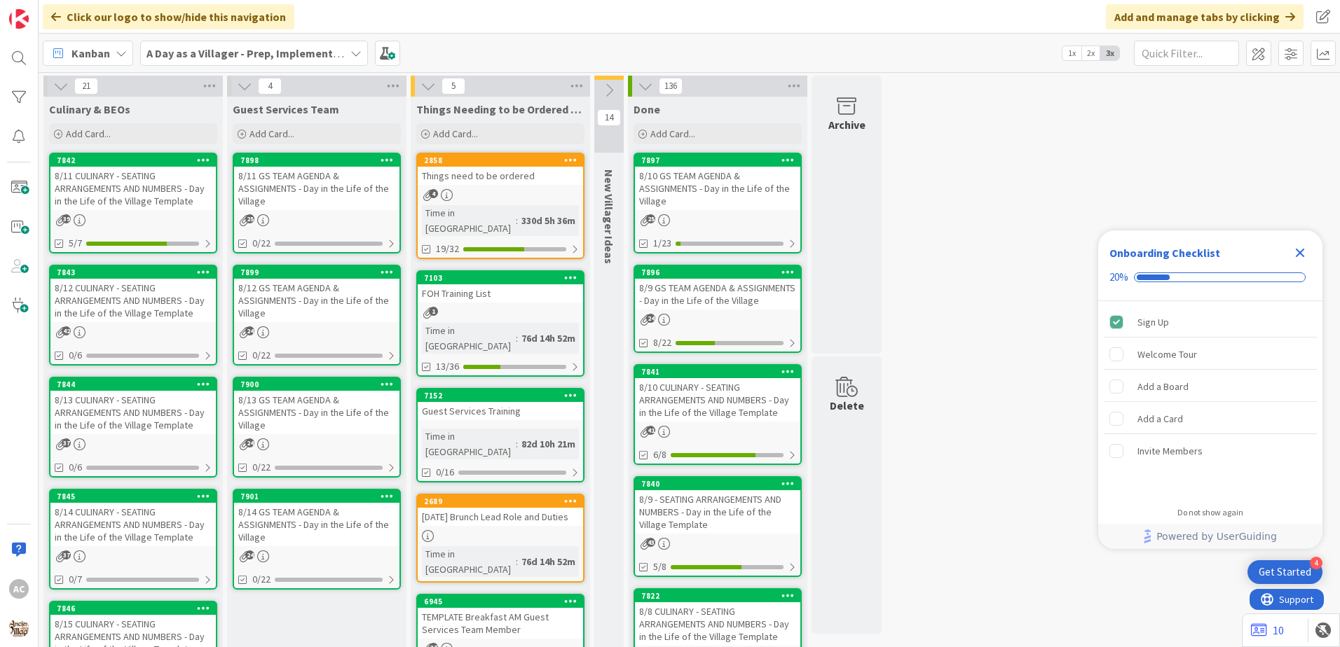
click at [528, 194] on div "4" at bounding box center [500, 195] width 165 height 12
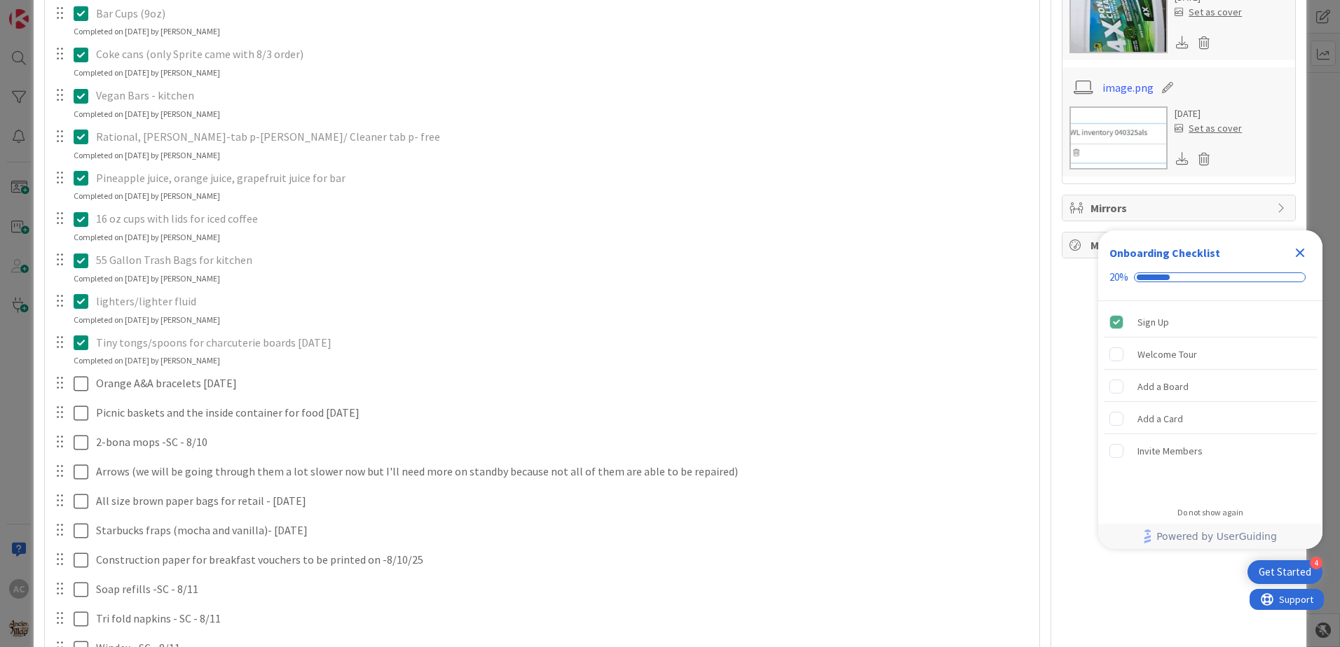
scroll to position [561, 0]
